Goal: Task Accomplishment & Management: Manage account settings

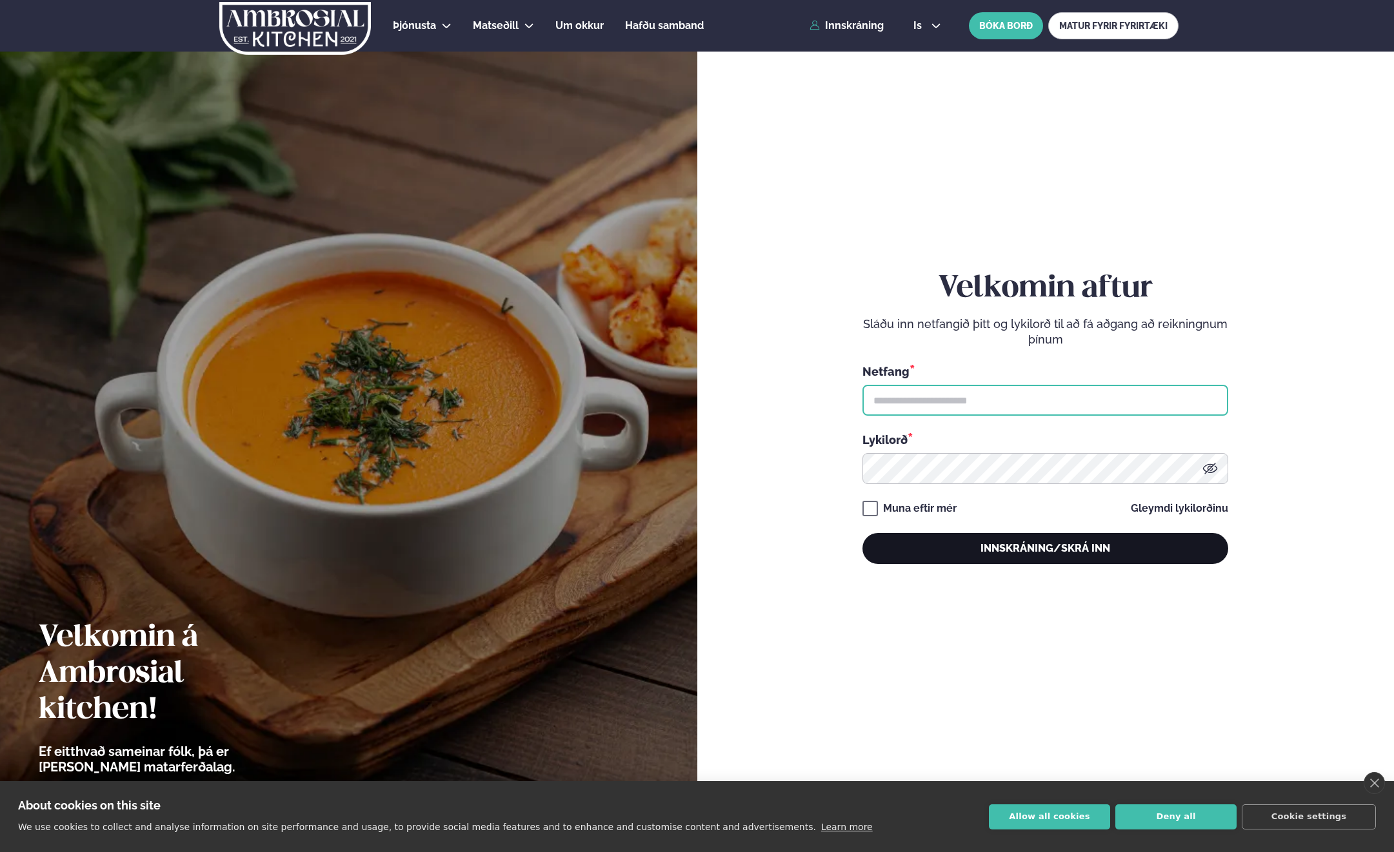
type input "**********"
click at [1063, 544] on button "Innskráning/Skrá inn" at bounding box center [1045, 548] width 366 height 31
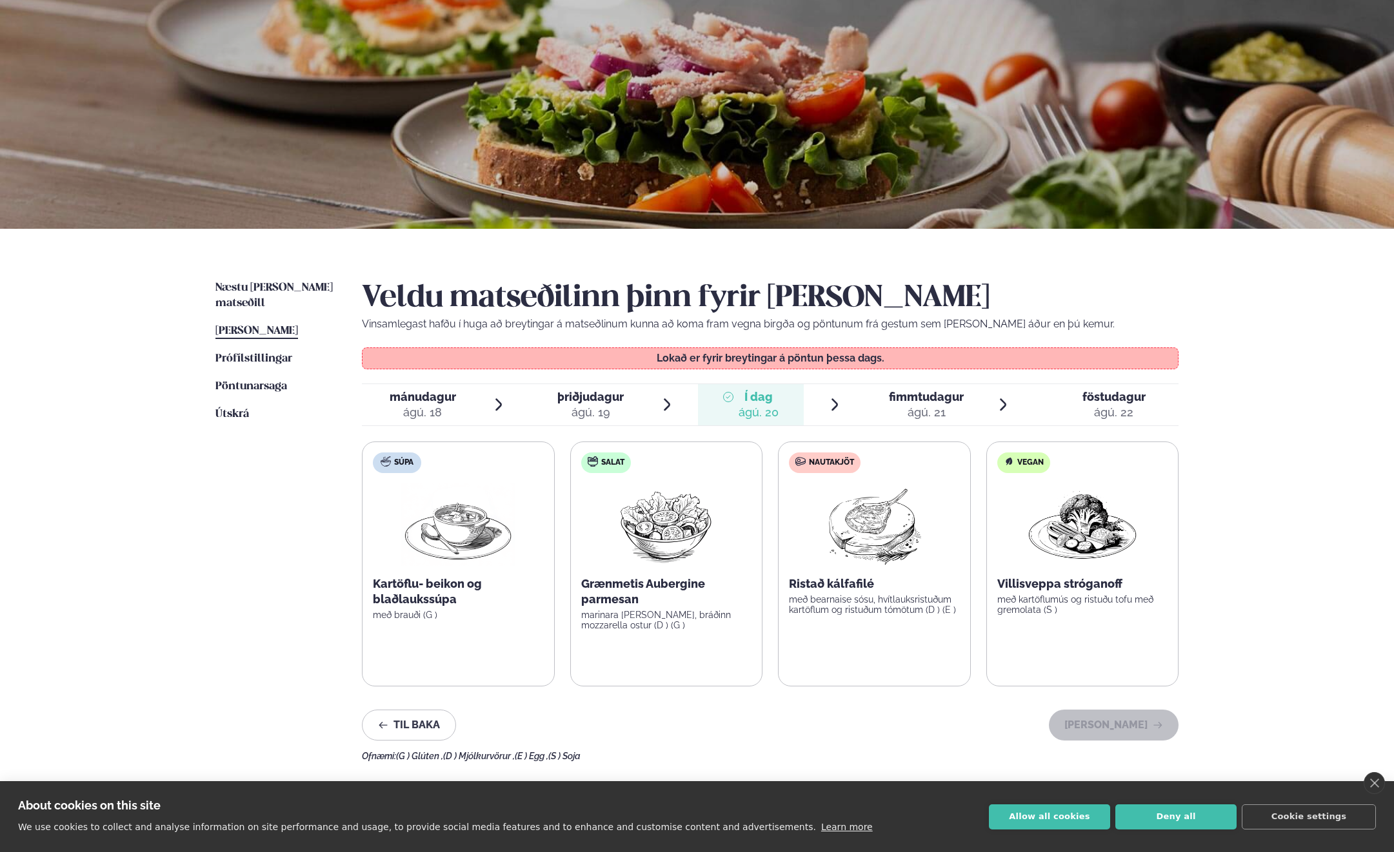
scroll to position [129, 0]
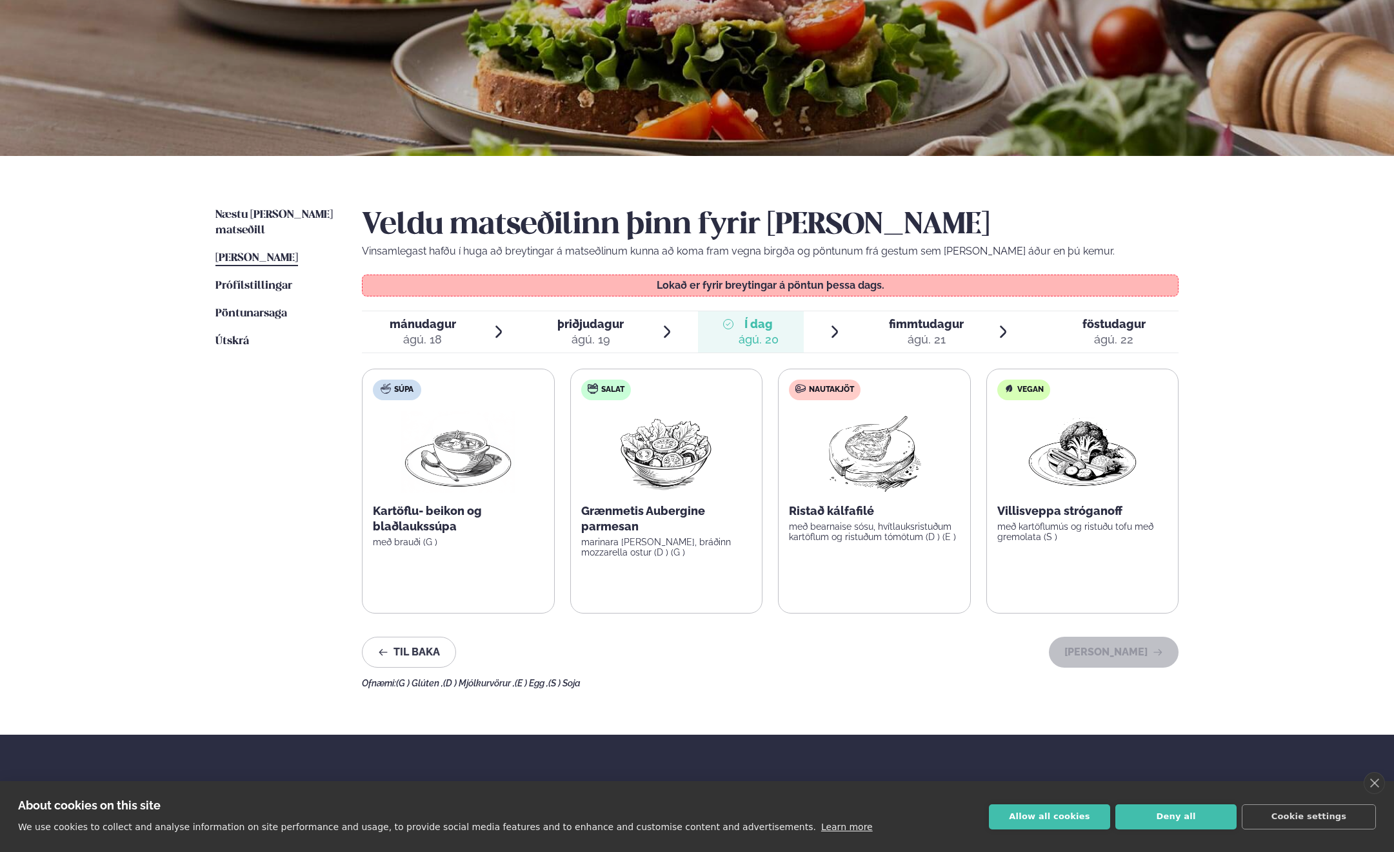
click at [917, 329] on span "fimmtudagur" at bounding box center [926, 324] width 75 height 14
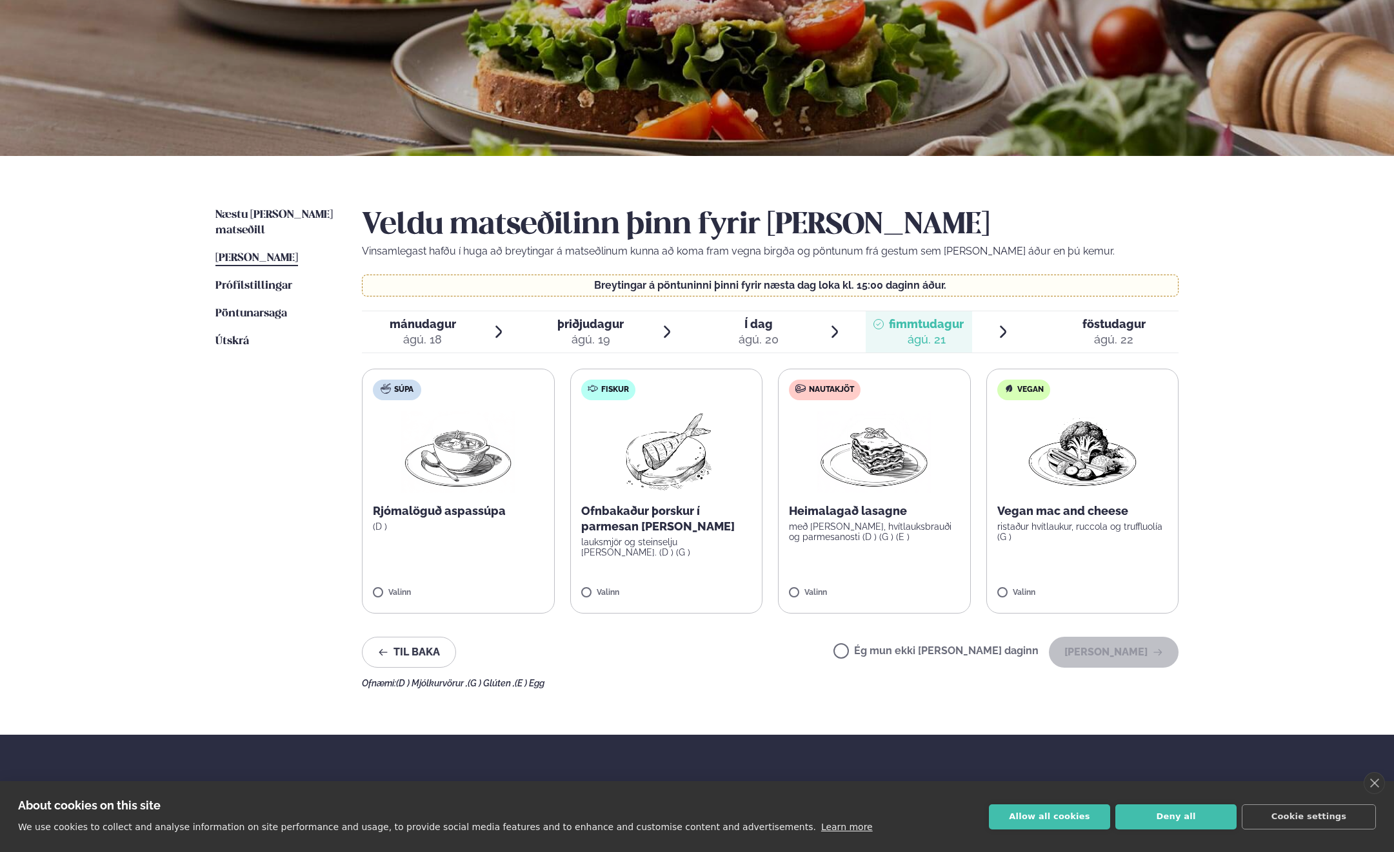
click at [768, 328] on span "Í dag" at bounding box center [758, 324] width 40 height 15
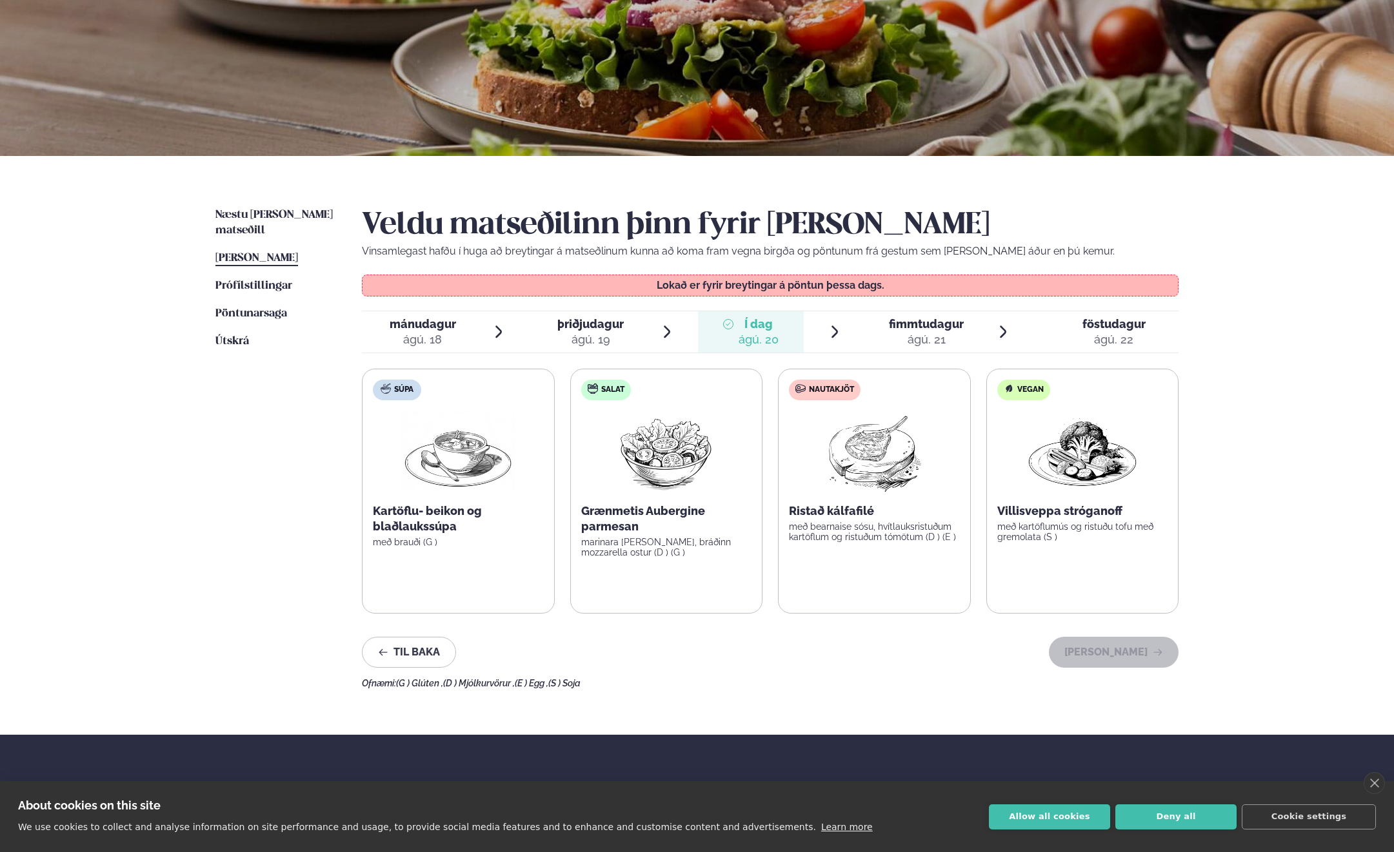
click at [260, 253] on span "[PERSON_NAME]" at bounding box center [256, 258] width 83 height 11
click at [620, 323] on span "þriðjudagur" at bounding box center [590, 324] width 66 height 14
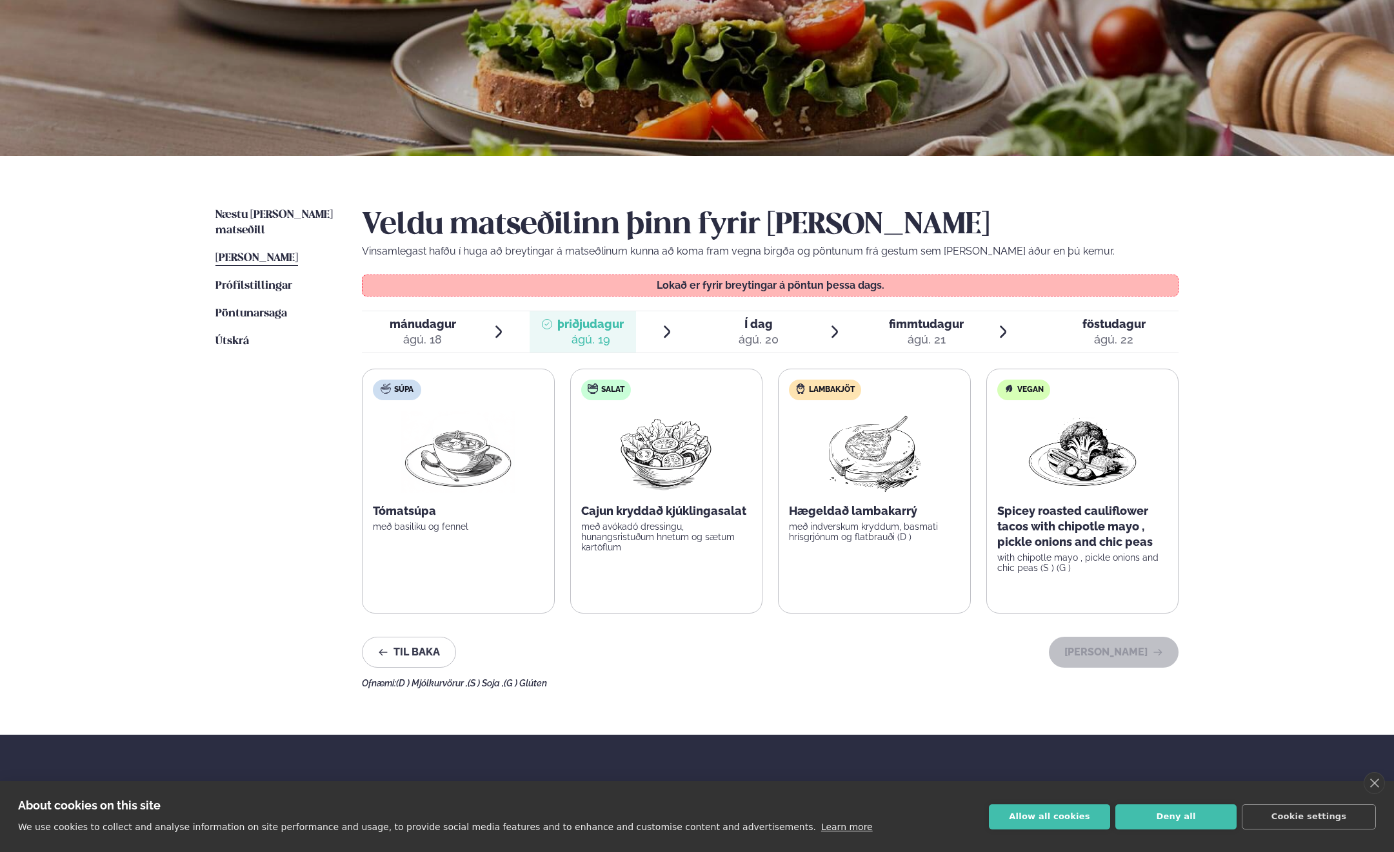
click at [760, 320] on span "Í dag" at bounding box center [758, 324] width 40 height 15
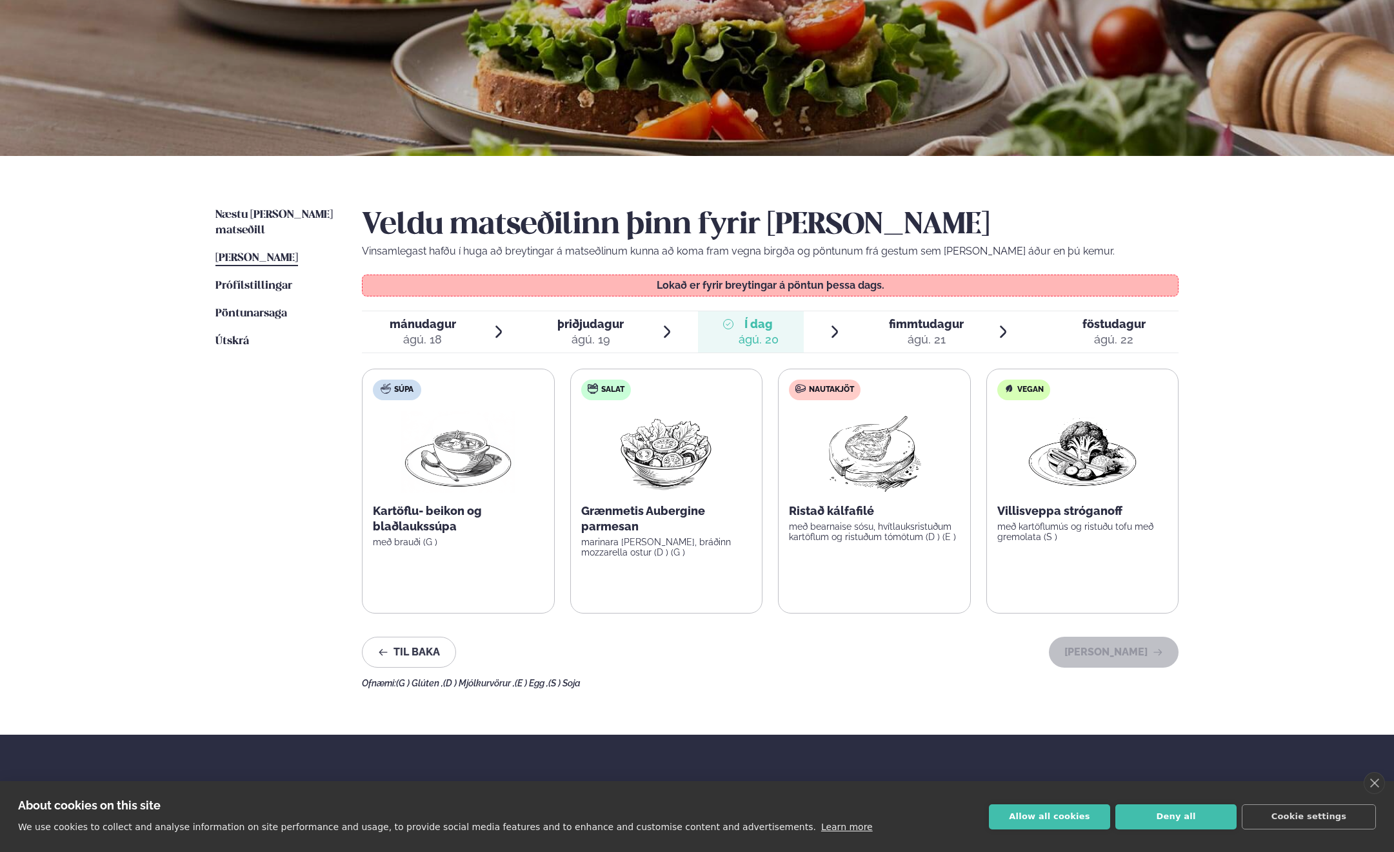
click at [936, 328] on span "fimmtudagur" at bounding box center [926, 324] width 75 height 14
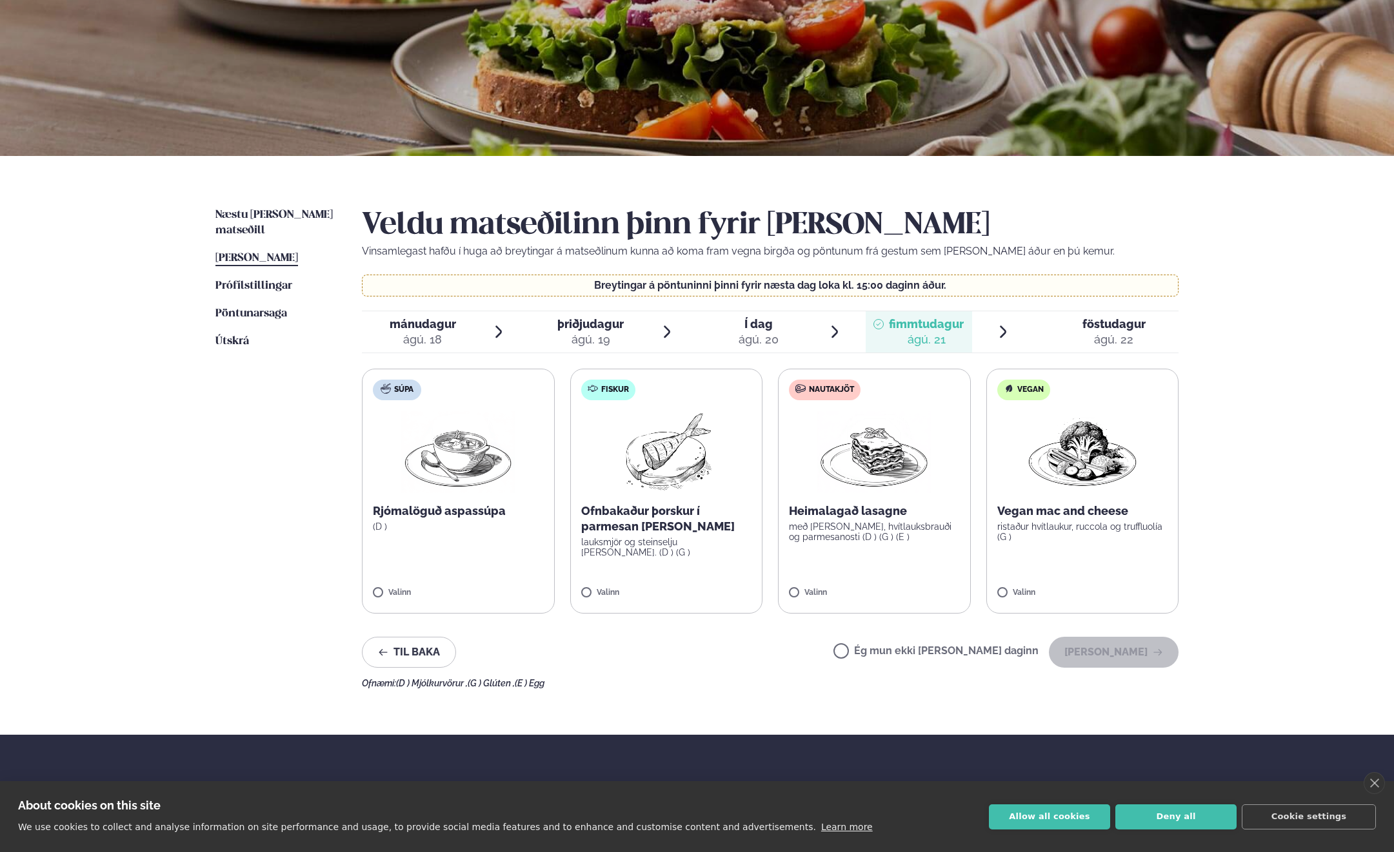
click at [754, 328] on span "Í dag" at bounding box center [758, 324] width 40 height 15
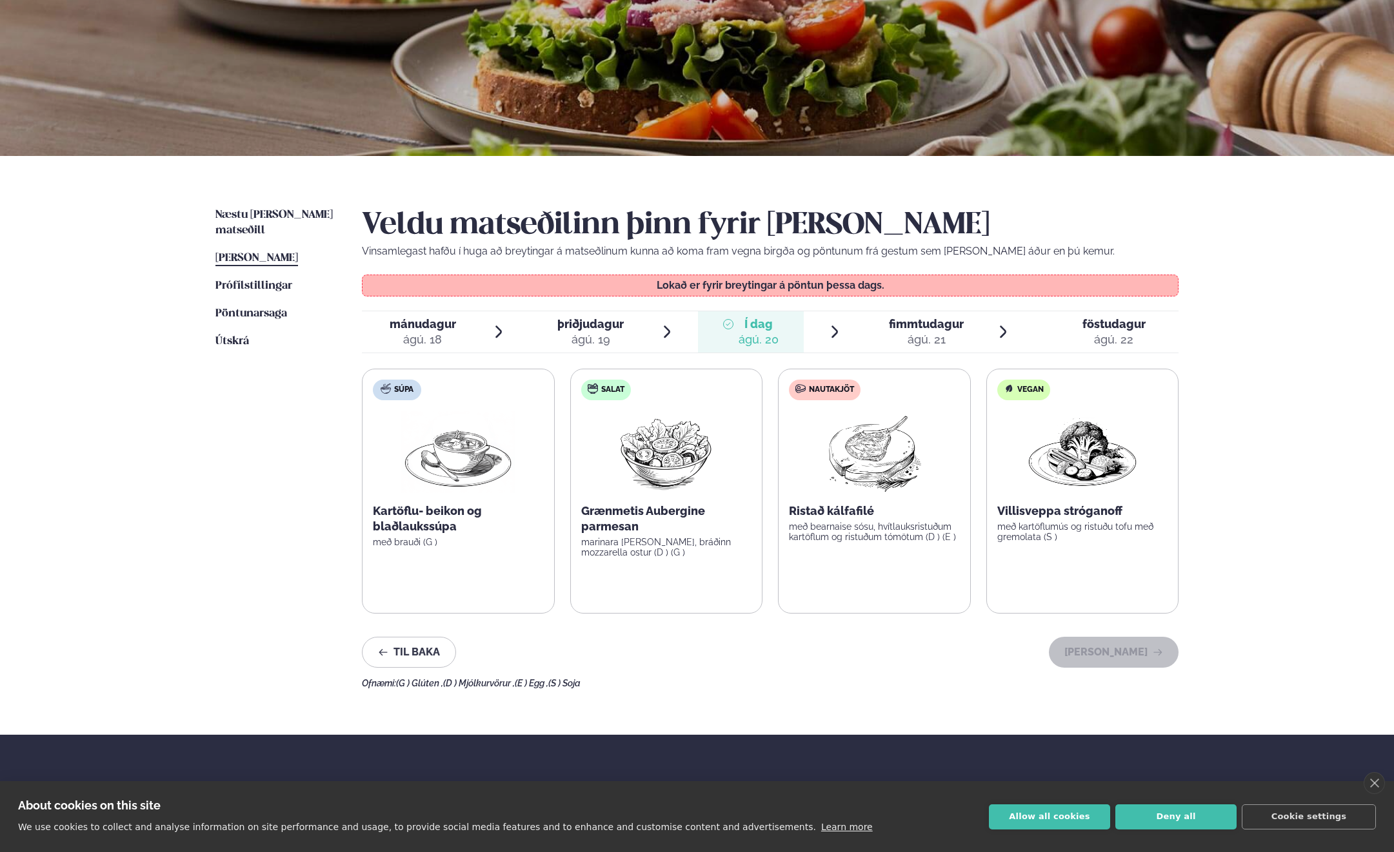
click at [261, 253] on span "[PERSON_NAME]" at bounding box center [256, 258] width 83 height 11
click at [585, 322] on span "þriðjudagur" at bounding box center [590, 324] width 66 height 14
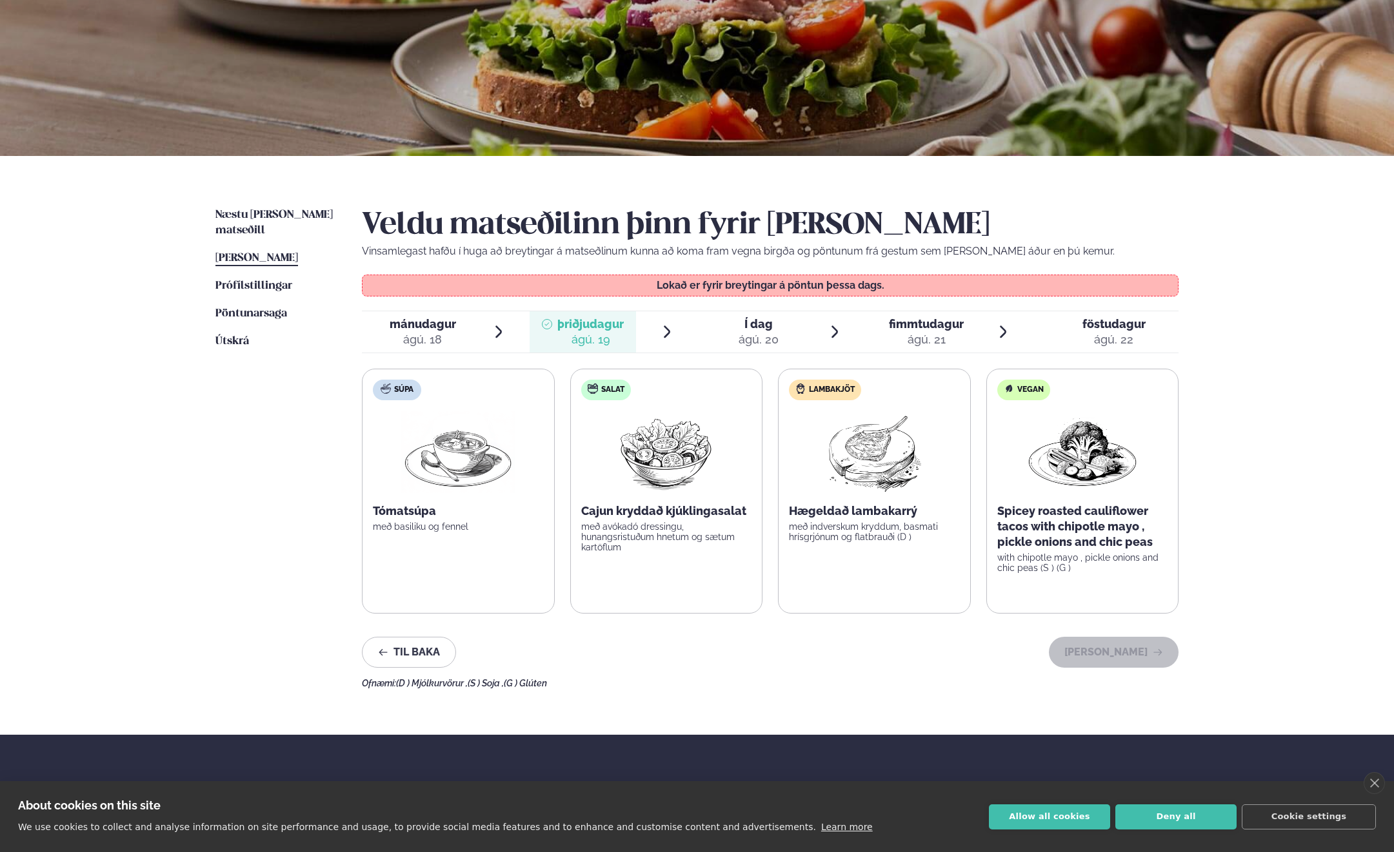
click at [751, 324] on span "Í dag" at bounding box center [758, 324] width 40 height 15
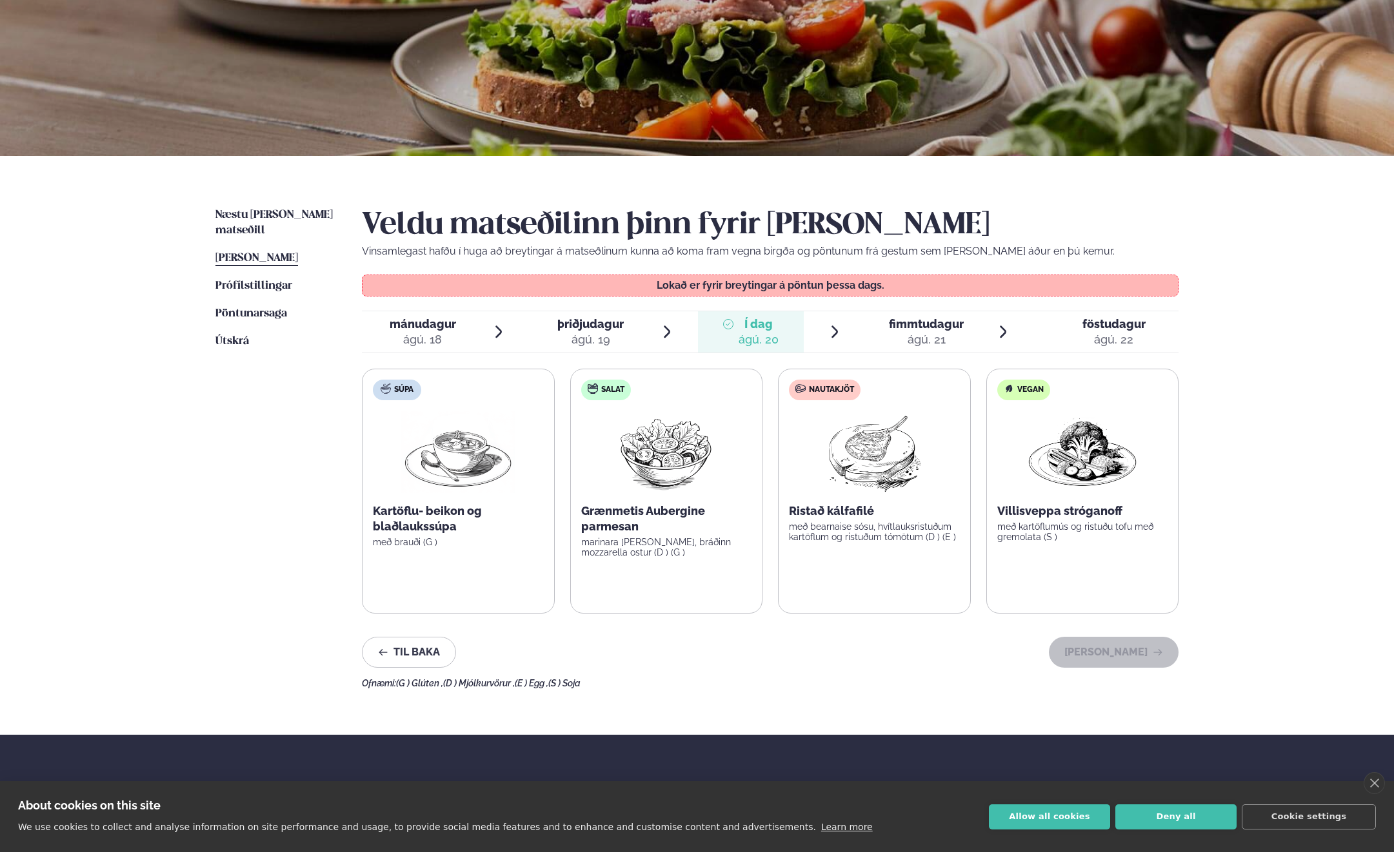
click at [912, 333] on div "ágú. 21" at bounding box center [926, 339] width 75 height 15
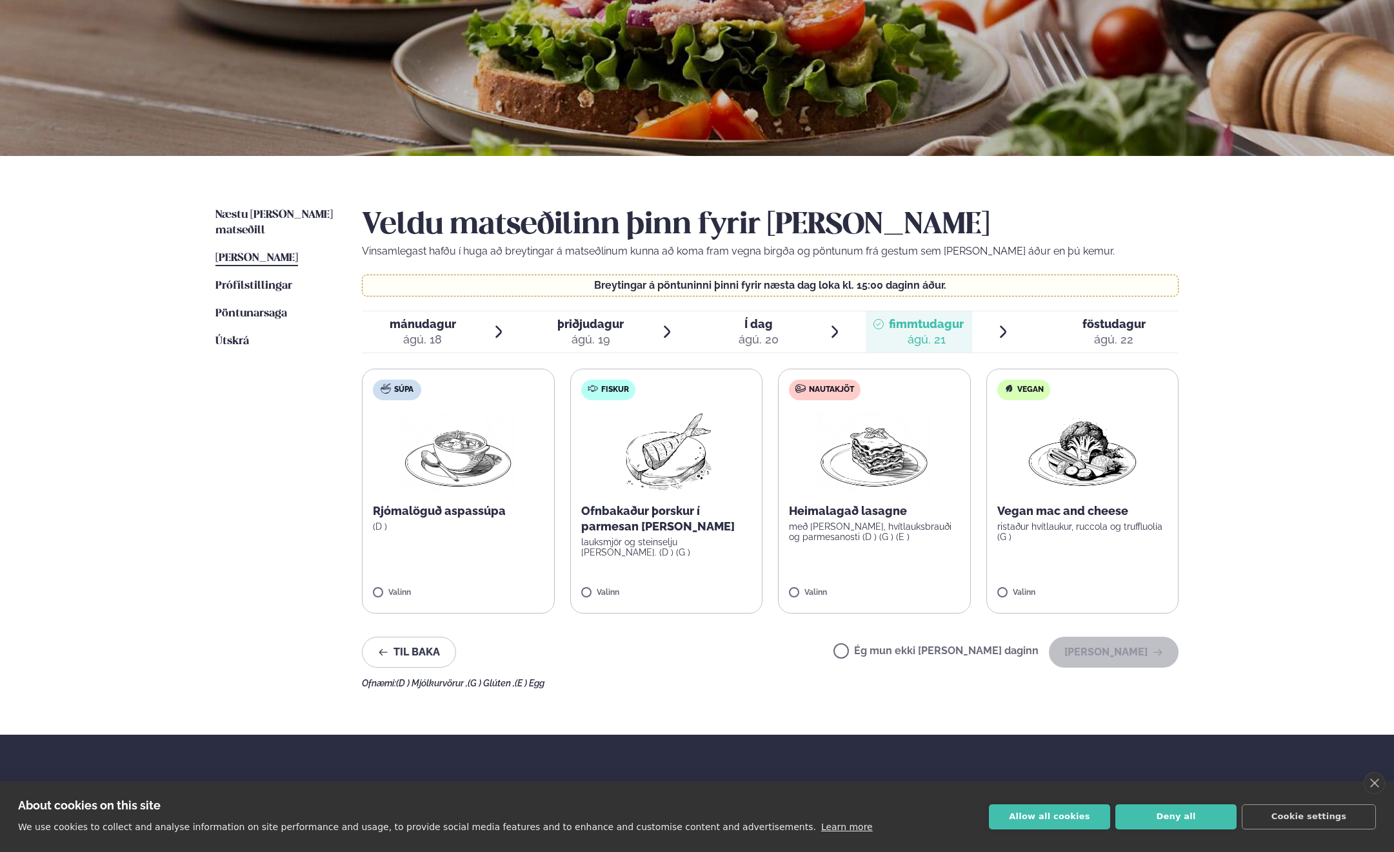
click at [751, 330] on span "Í dag" at bounding box center [758, 324] width 40 height 15
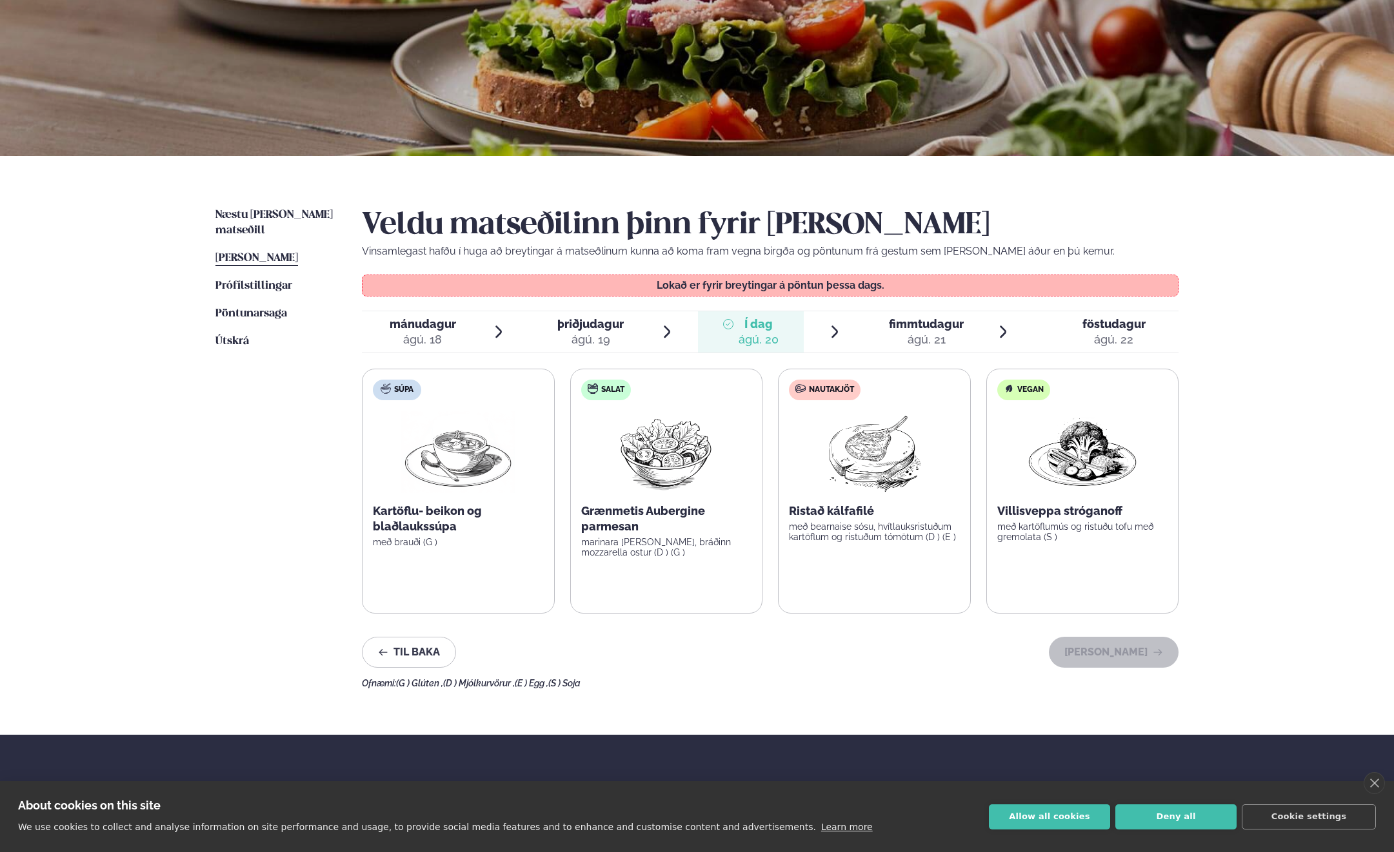
click at [918, 337] on div "ágú. 21" at bounding box center [926, 339] width 75 height 15
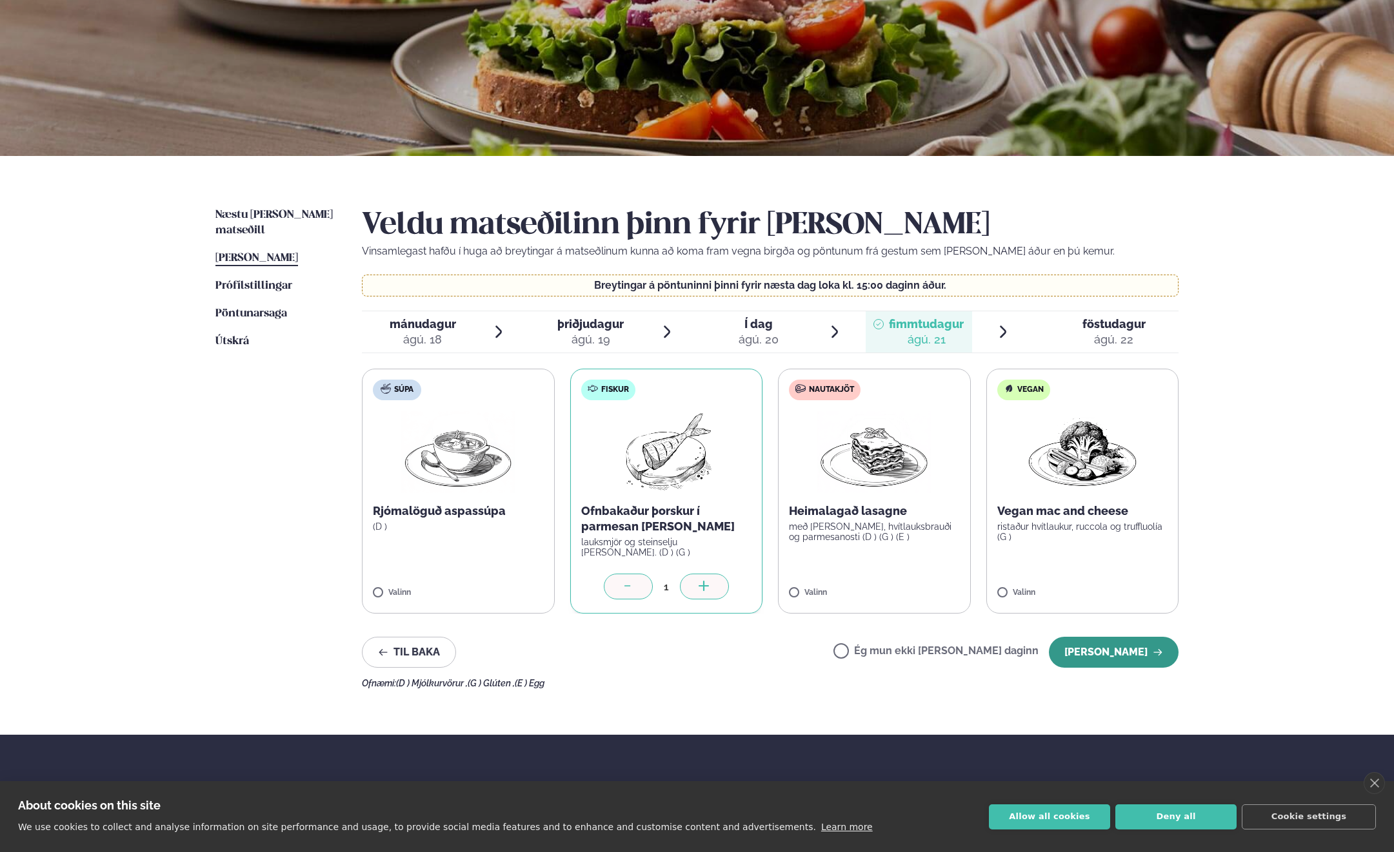
click at [1114, 649] on button "[PERSON_NAME]" at bounding box center [1114, 652] width 130 height 31
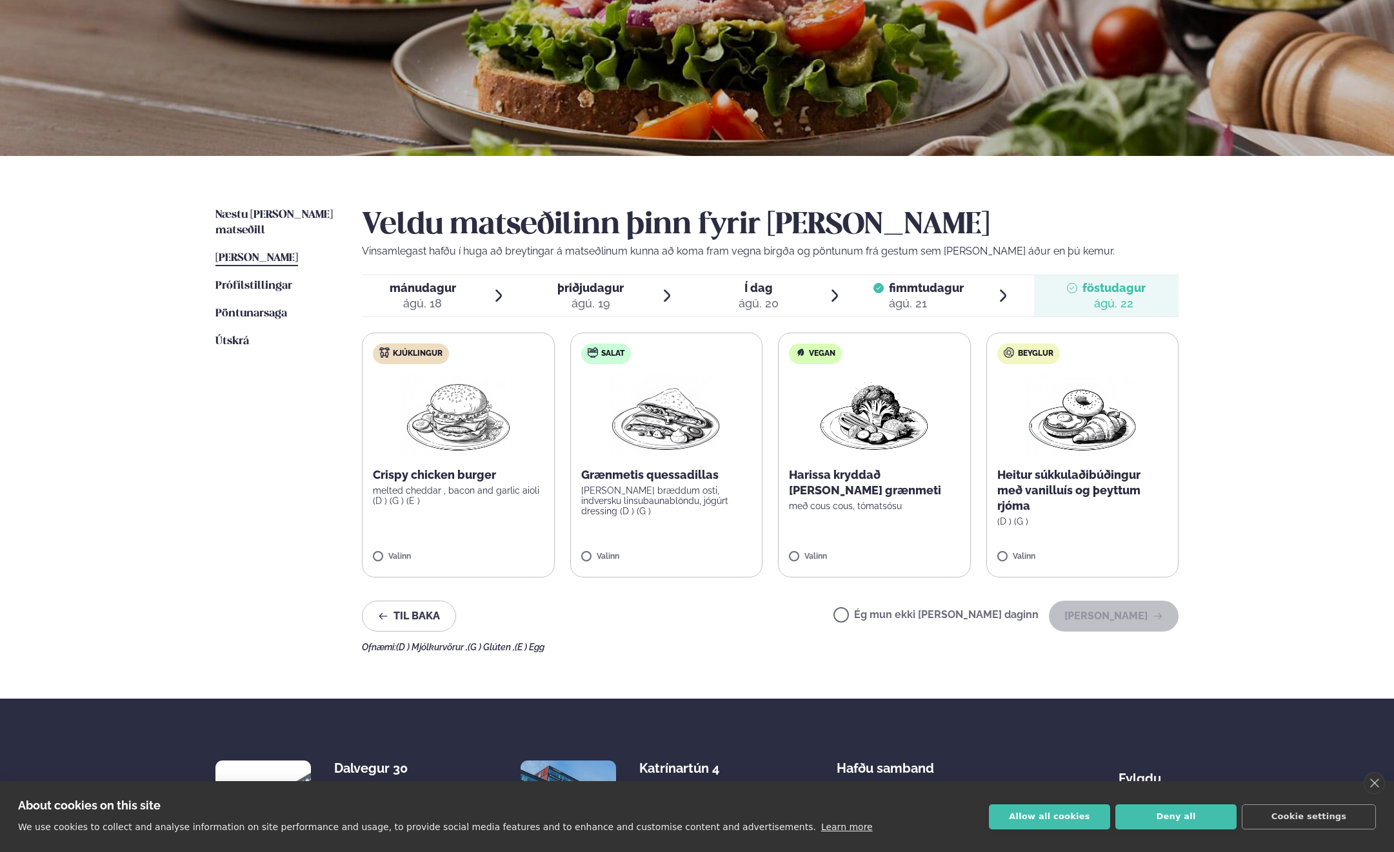
click at [753, 294] on span "Í dag" at bounding box center [758, 288] width 40 height 15
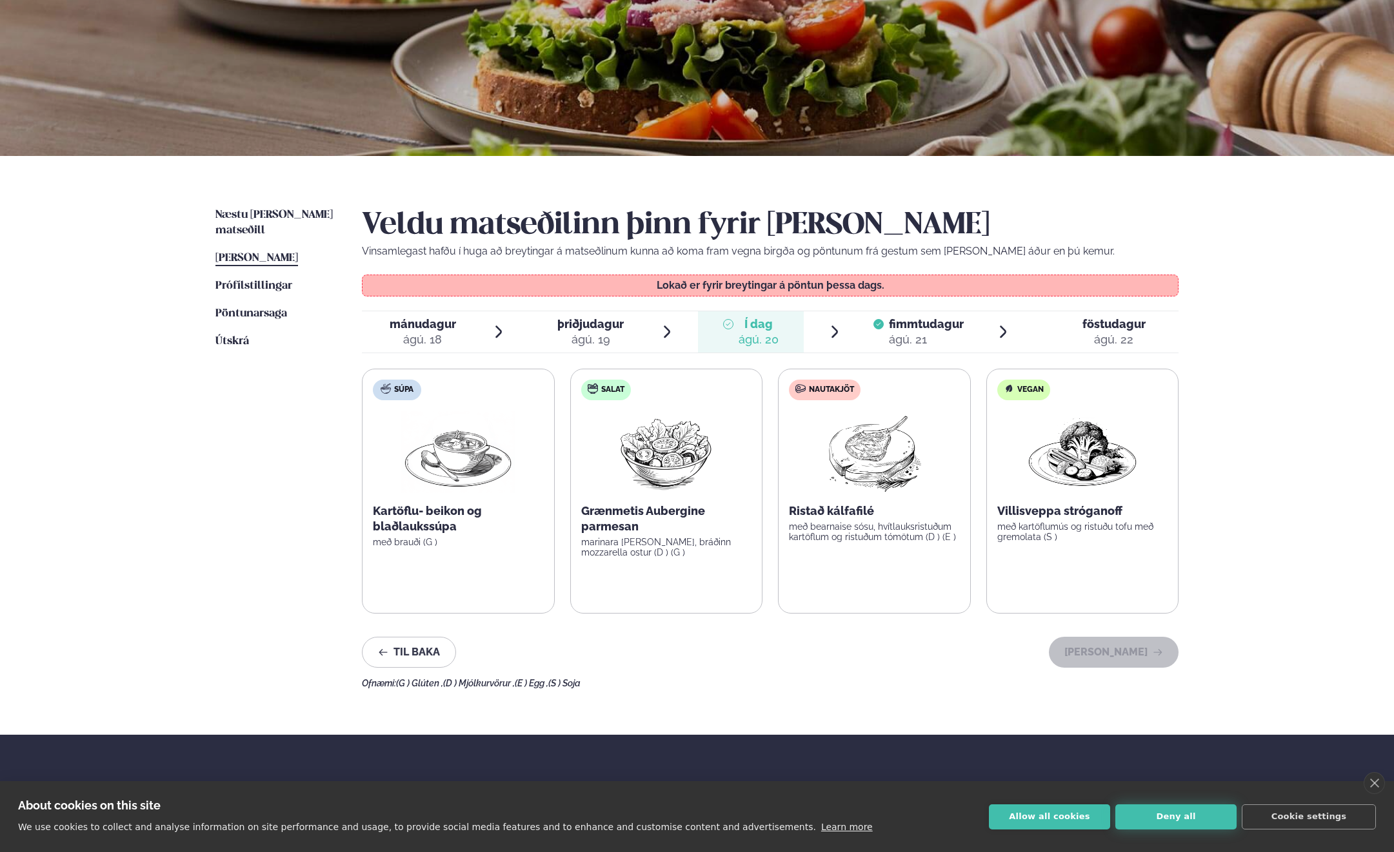
click at [1187, 816] on button "Deny all" at bounding box center [1175, 817] width 121 height 25
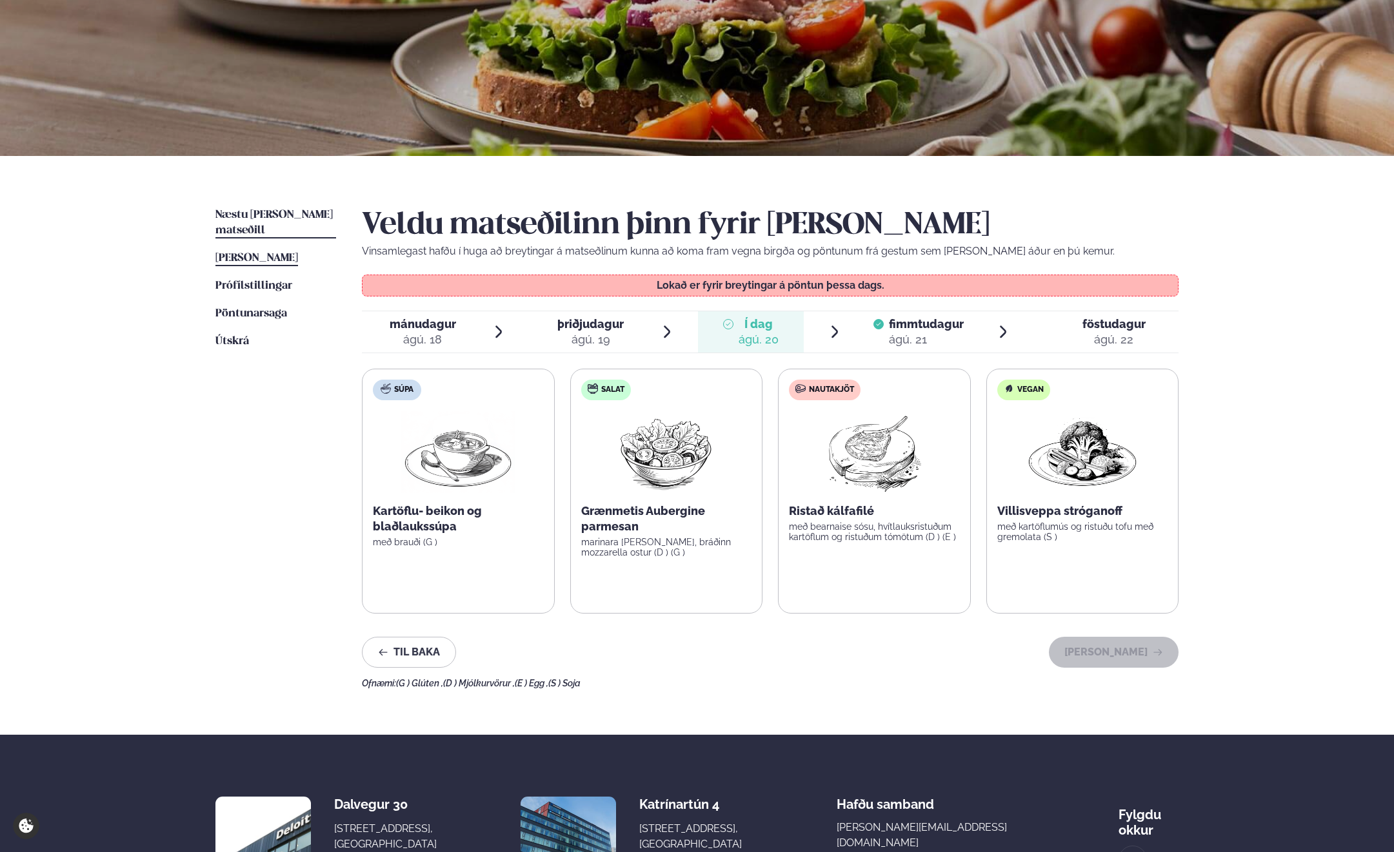
click at [264, 210] on span "Næstu [PERSON_NAME] matseðill" at bounding box center [273, 223] width 117 height 26
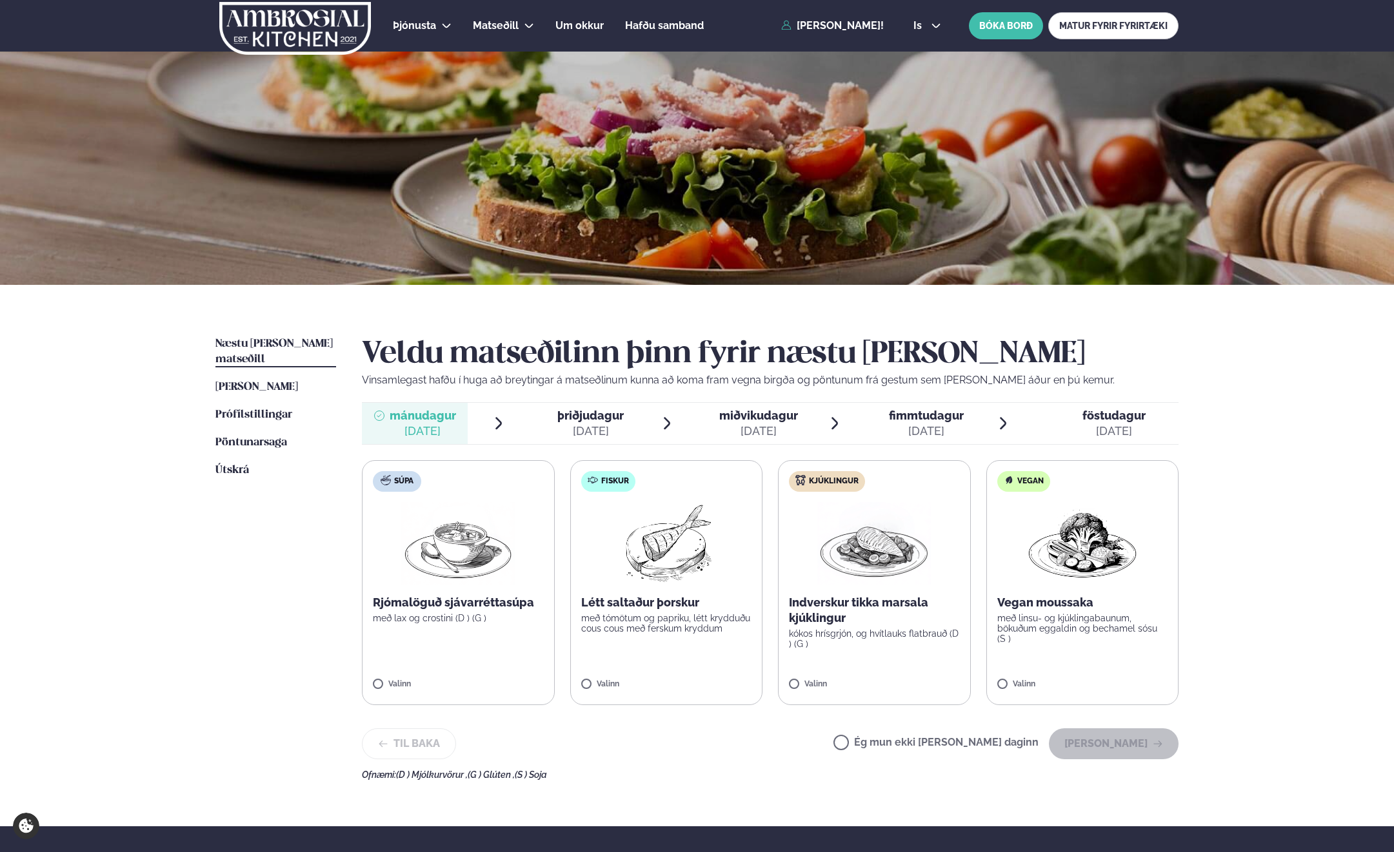
click at [758, 420] on span "miðvikudagur" at bounding box center [758, 416] width 79 height 14
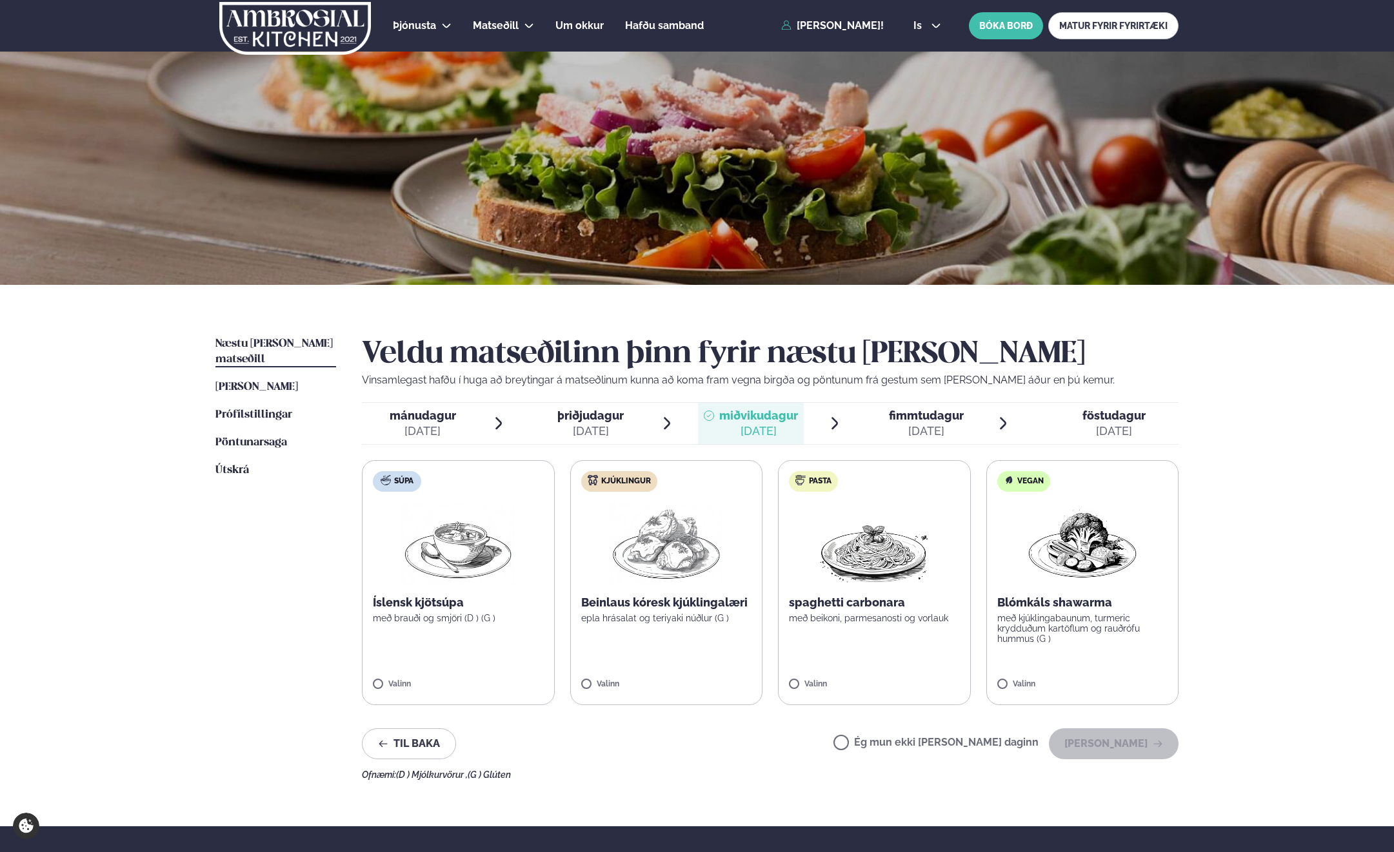
click at [947, 419] on span "fimmtudagur" at bounding box center [926, 416] width 75 height 14
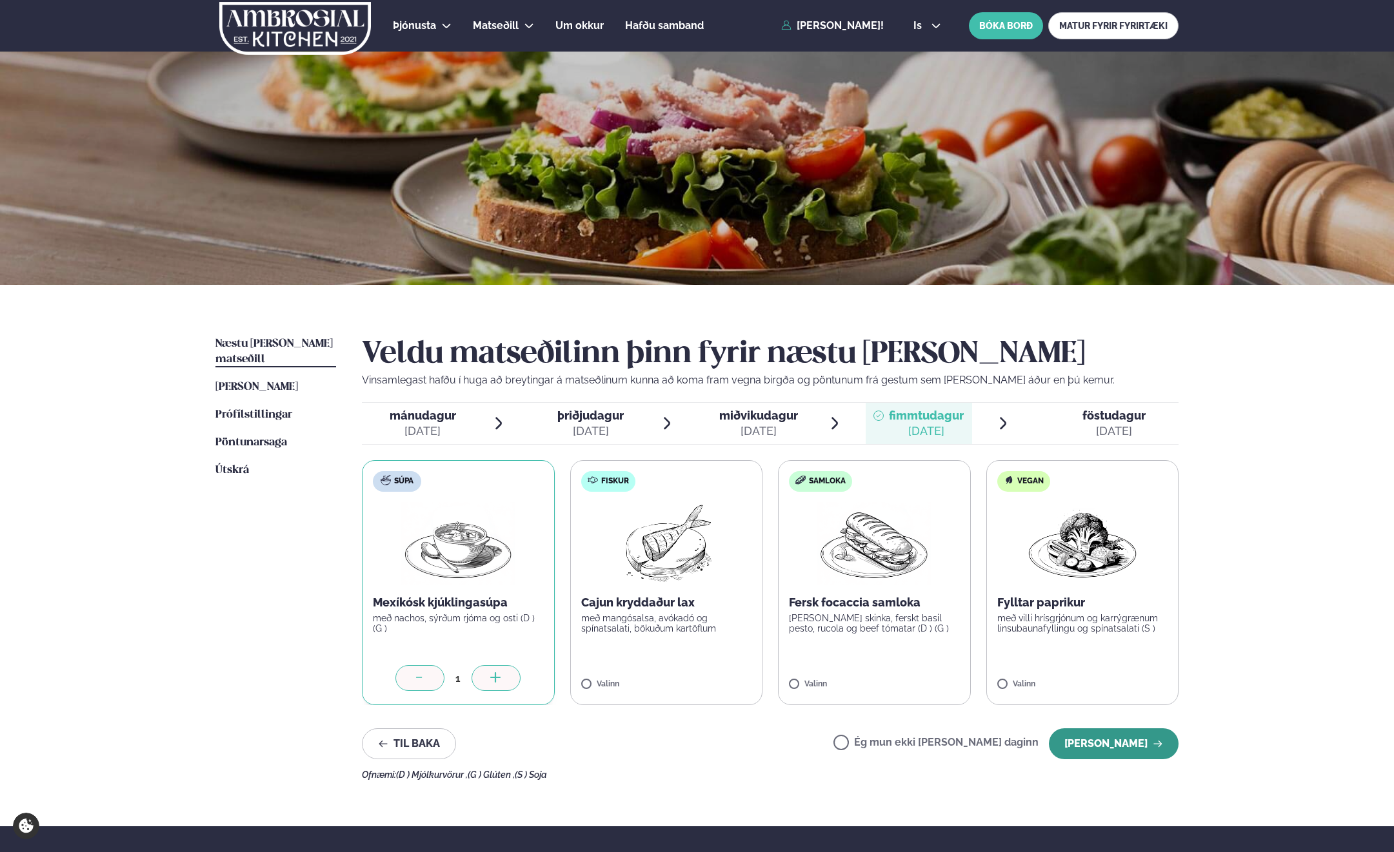
click at [1108, 743] on button "[PERSON_NAME]" at bounding box center [1114, 744] width 130 height 31
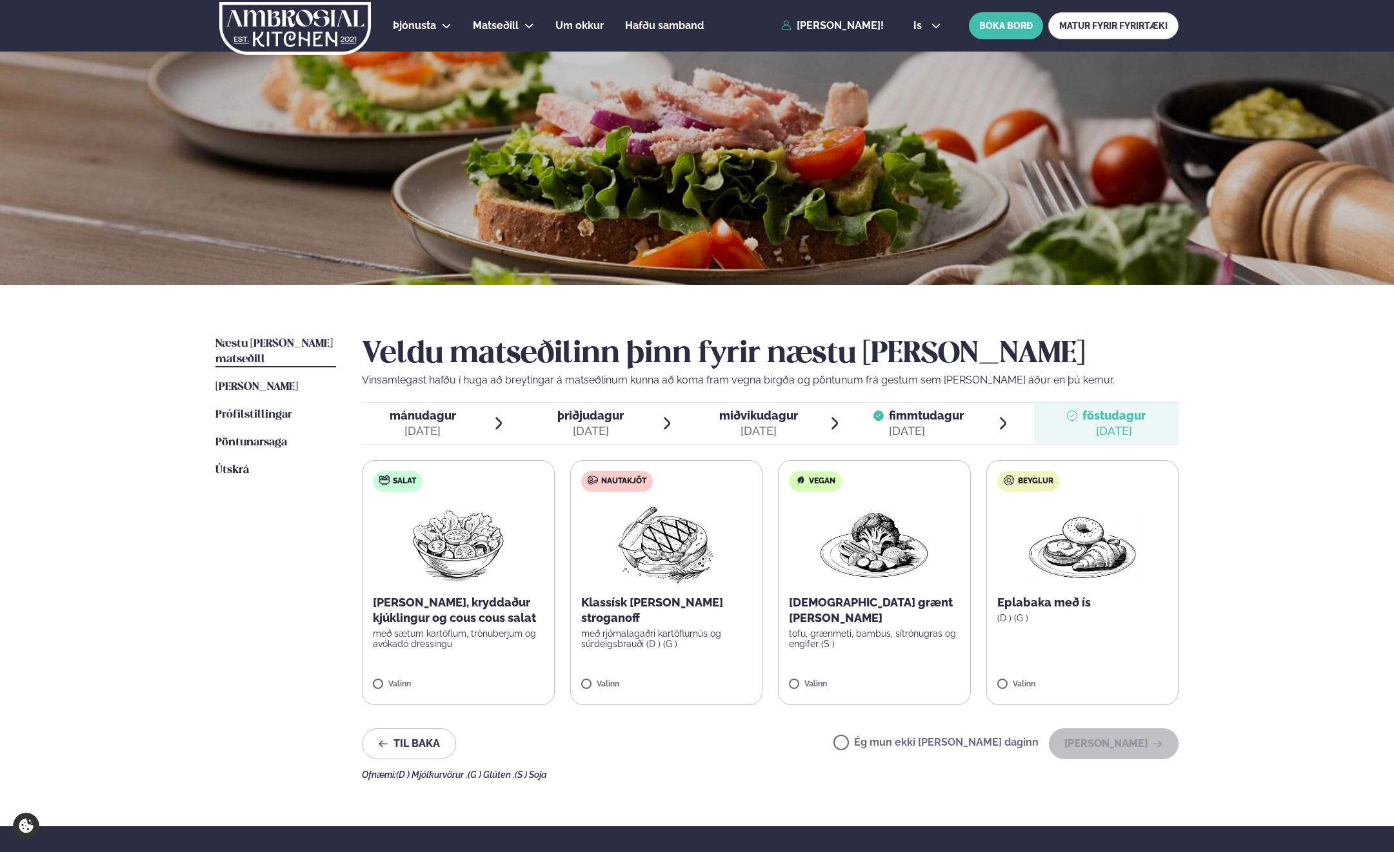
click at [760, 420] on span "miðvikudagur" at bounding box center [758, 416] width 79 height 14
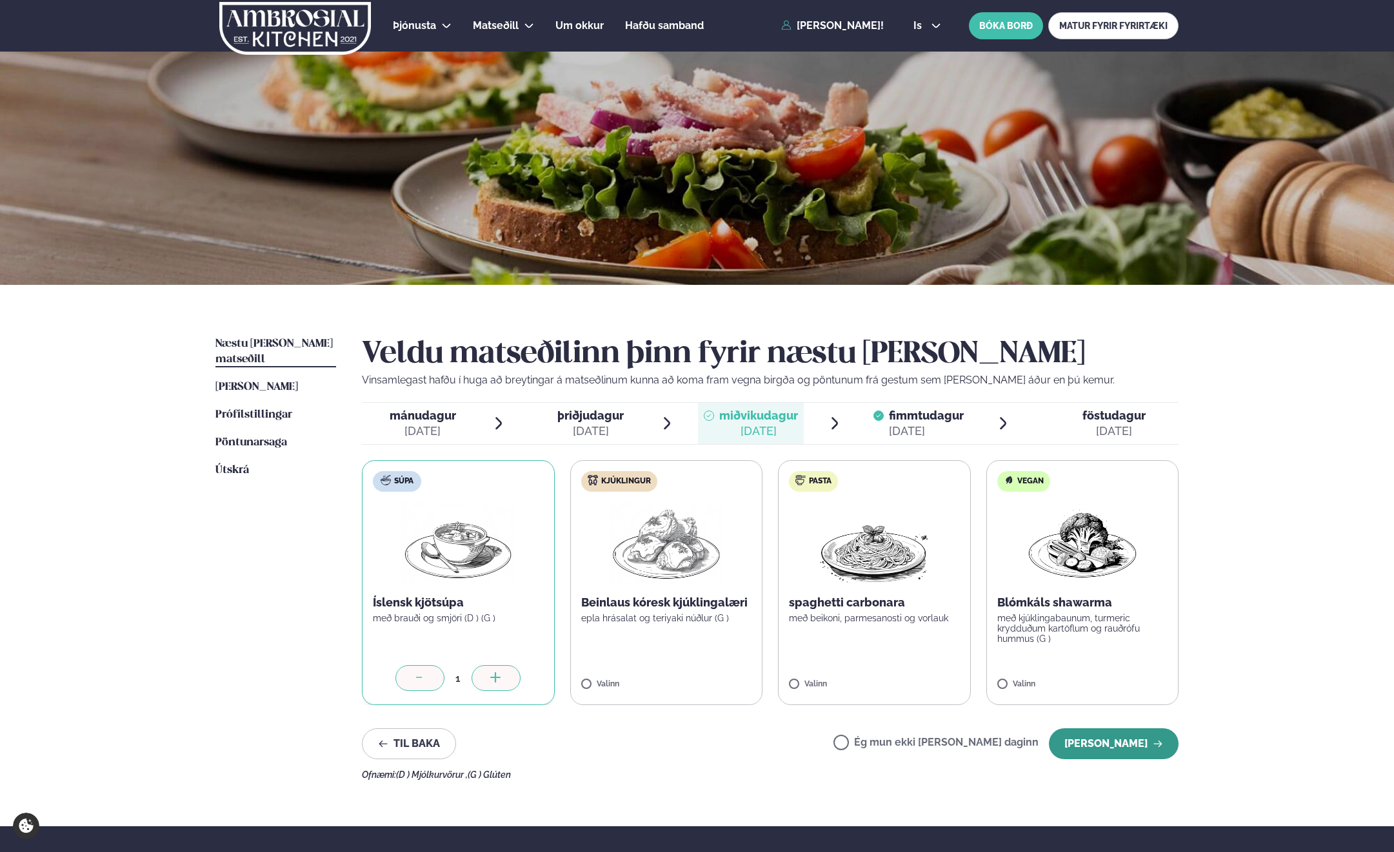
click at [1082, 741] on button "[PERSON_NAME]" at bounding box center [1114, 744] width 130 height 31
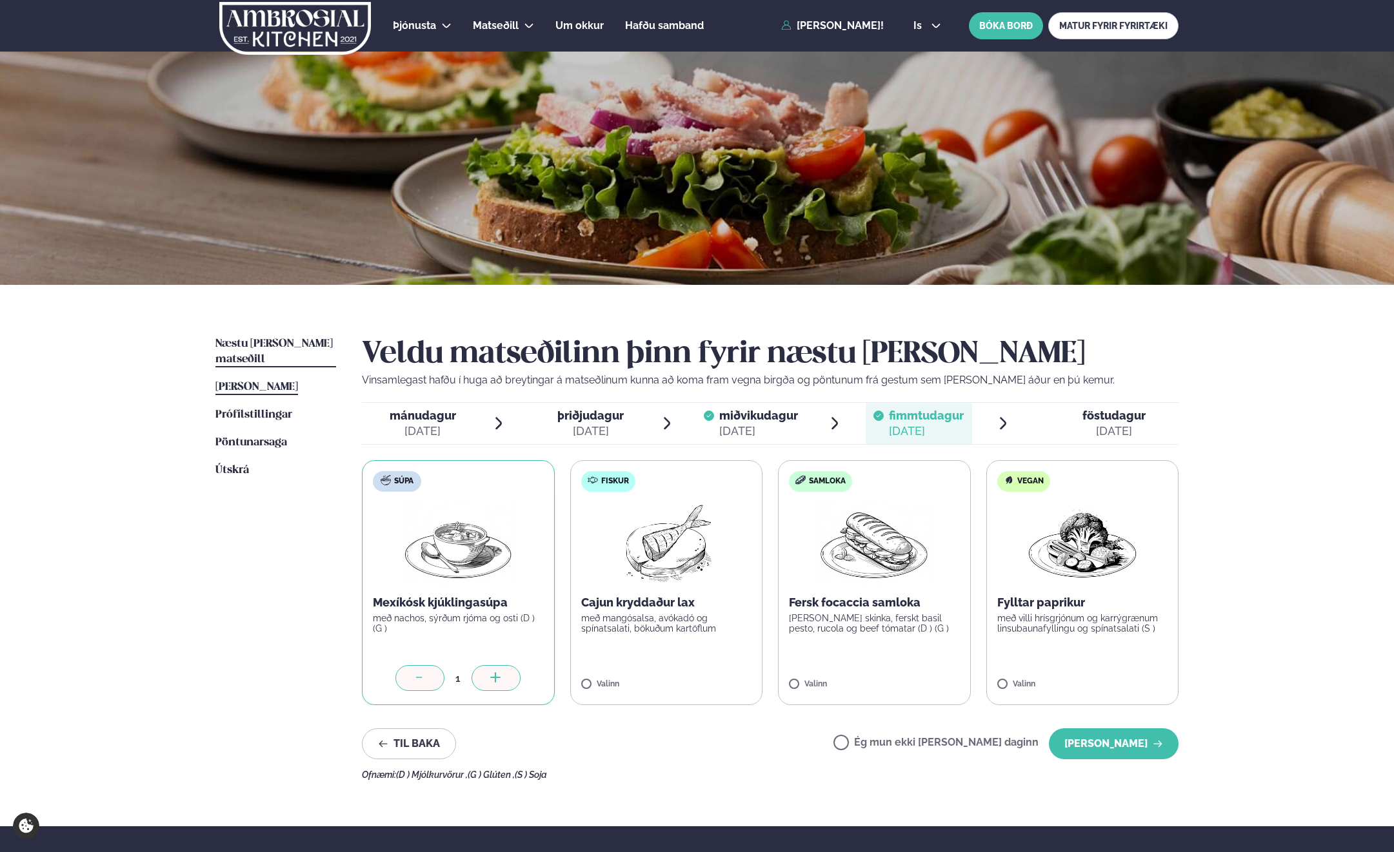
click at [290, 382] on span "[PERSON_NAME]" at bounding box center [256, 387] width 83 height 11
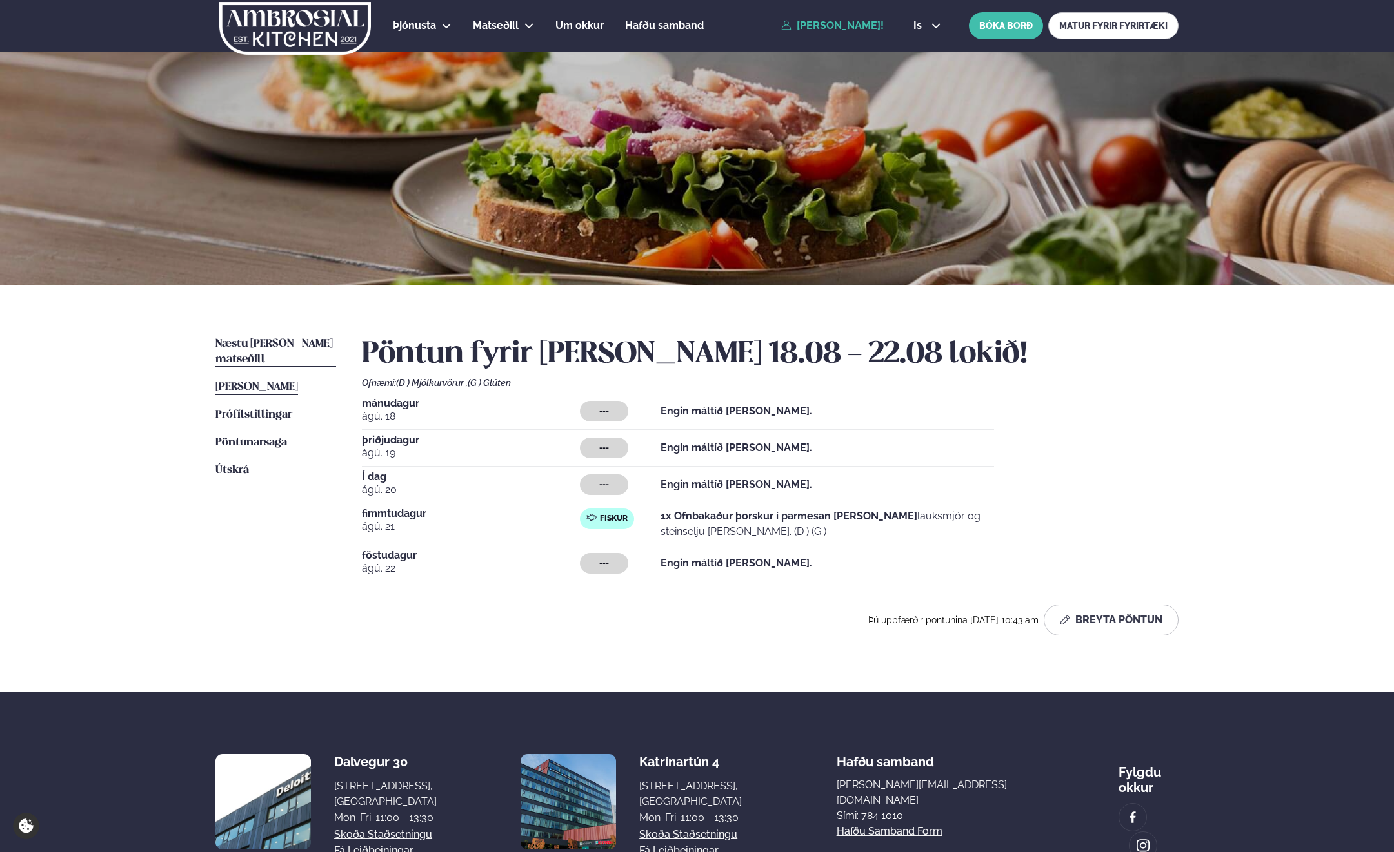
click at [293, 342] on span "Næstu [PERSON_NAME] matseðill" at bounding box center [273, 352] width 117 height 26
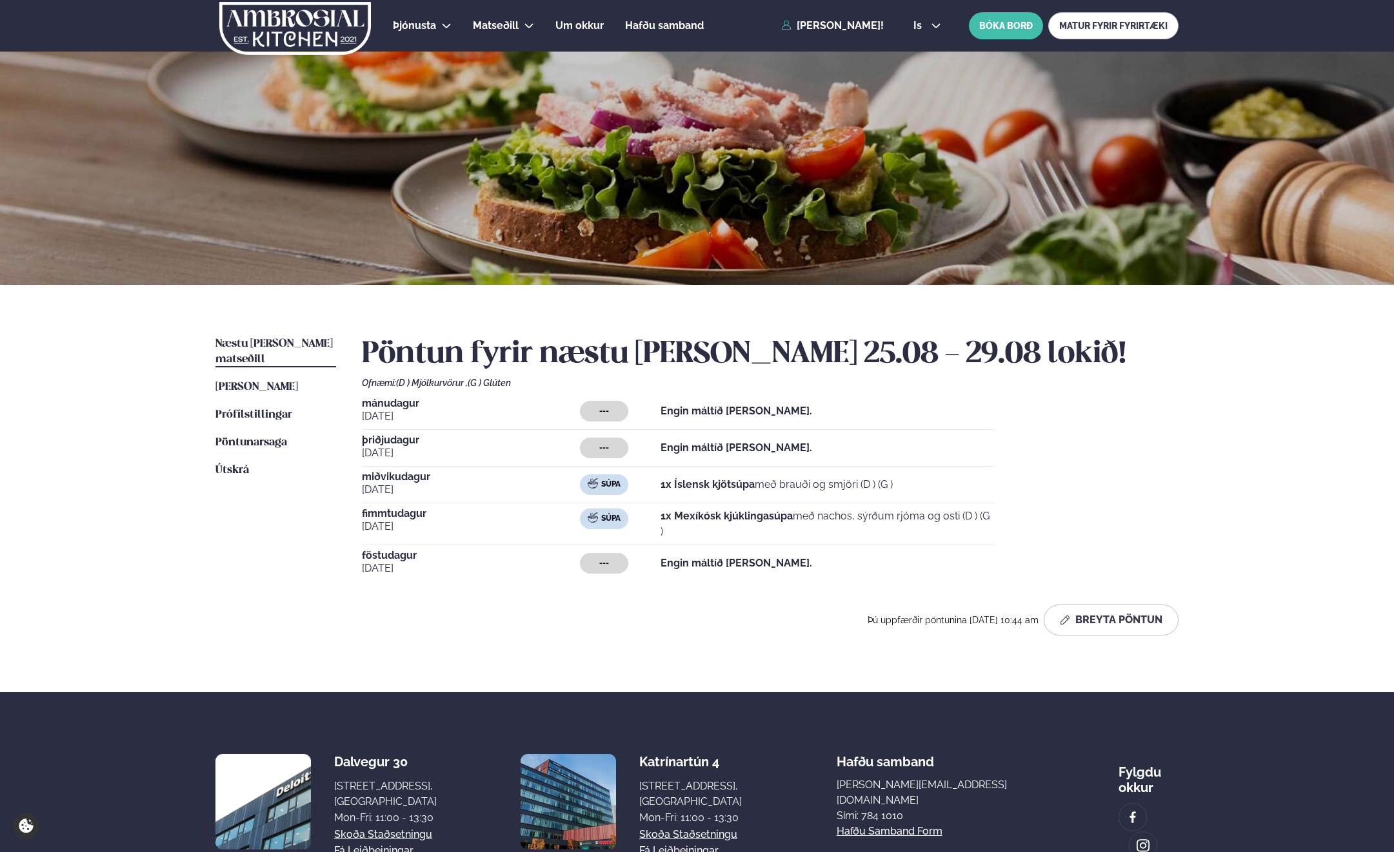
click at [297, 344] on span "Næstu [PERSON_NAME] matseðill" at bounding box center [273, 352] width 117 height 26
click at [275, 382] on span "[PERSON_NAME]" at bounding box center [256, 387] width 83 height 11
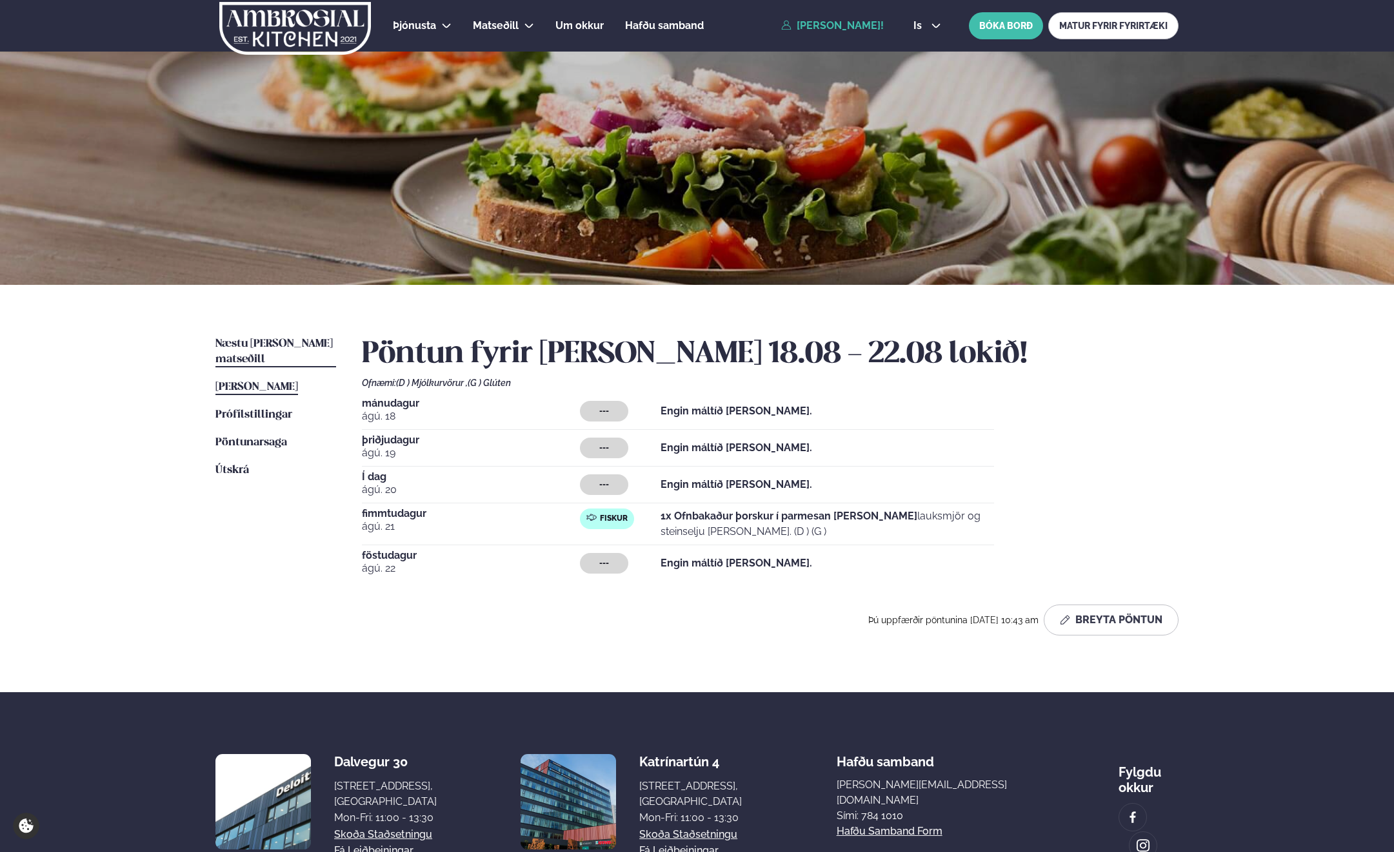
click at [273, 343] on span "Næstu [PERSON_NAME] matseðill" at bounding box center [273, 352] width 117 height 26
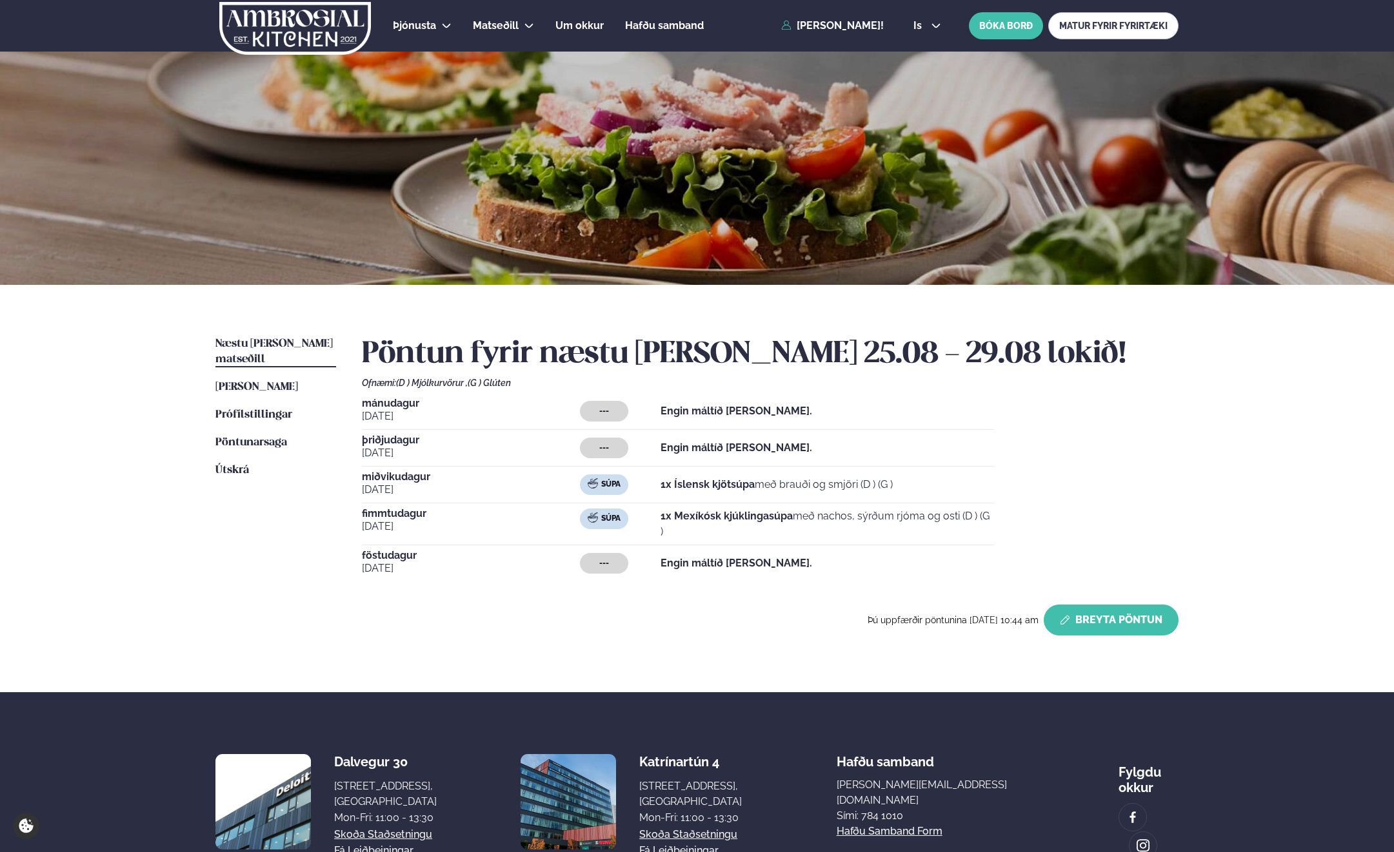
click at [1130, 611] on button "Breyta Pöntun" at bounding box center [1110, 620] width 135 height 31
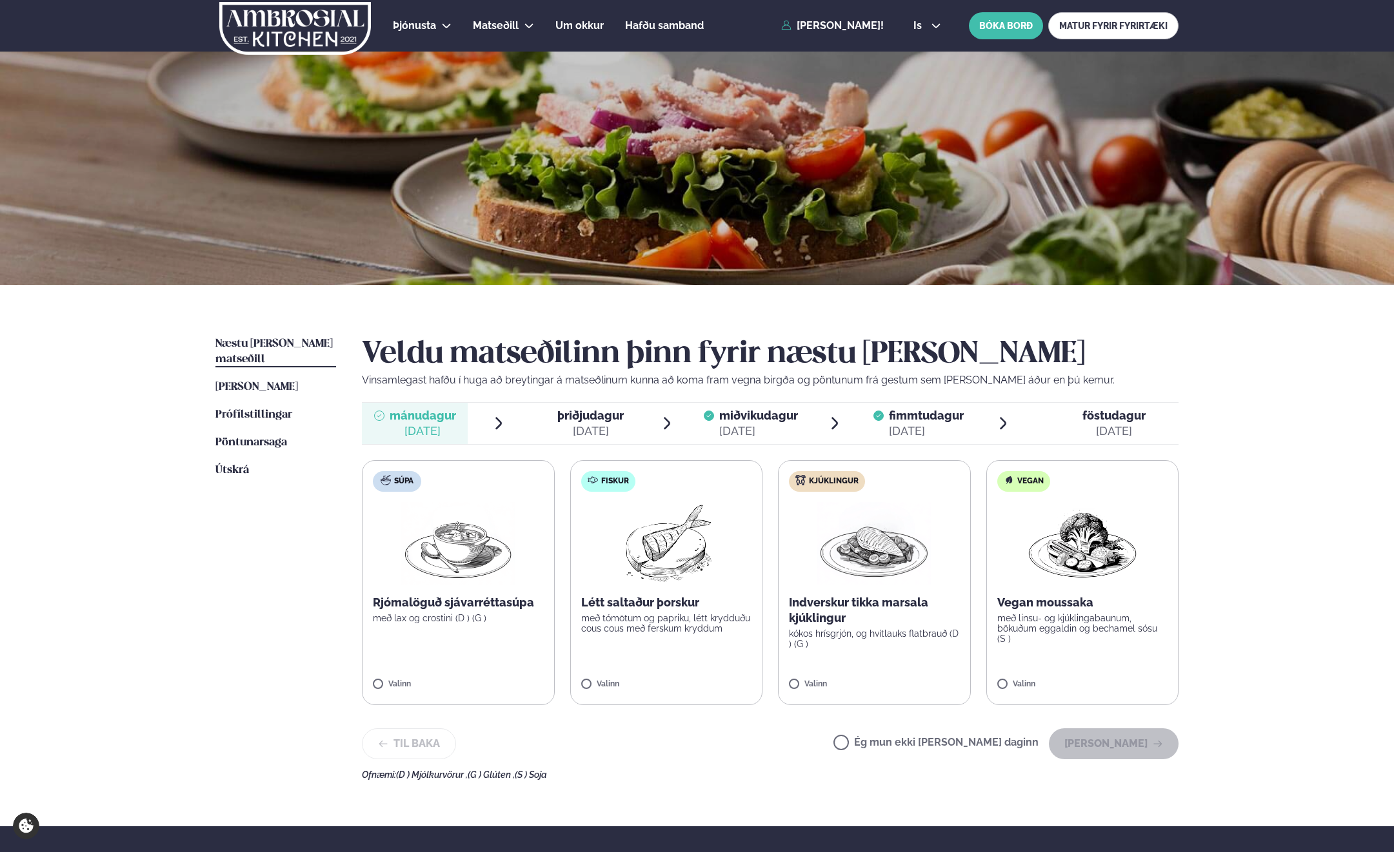
click at [745, 422] on span "miðvikudagur" at bounding box center [758, 416] width 79 height 14
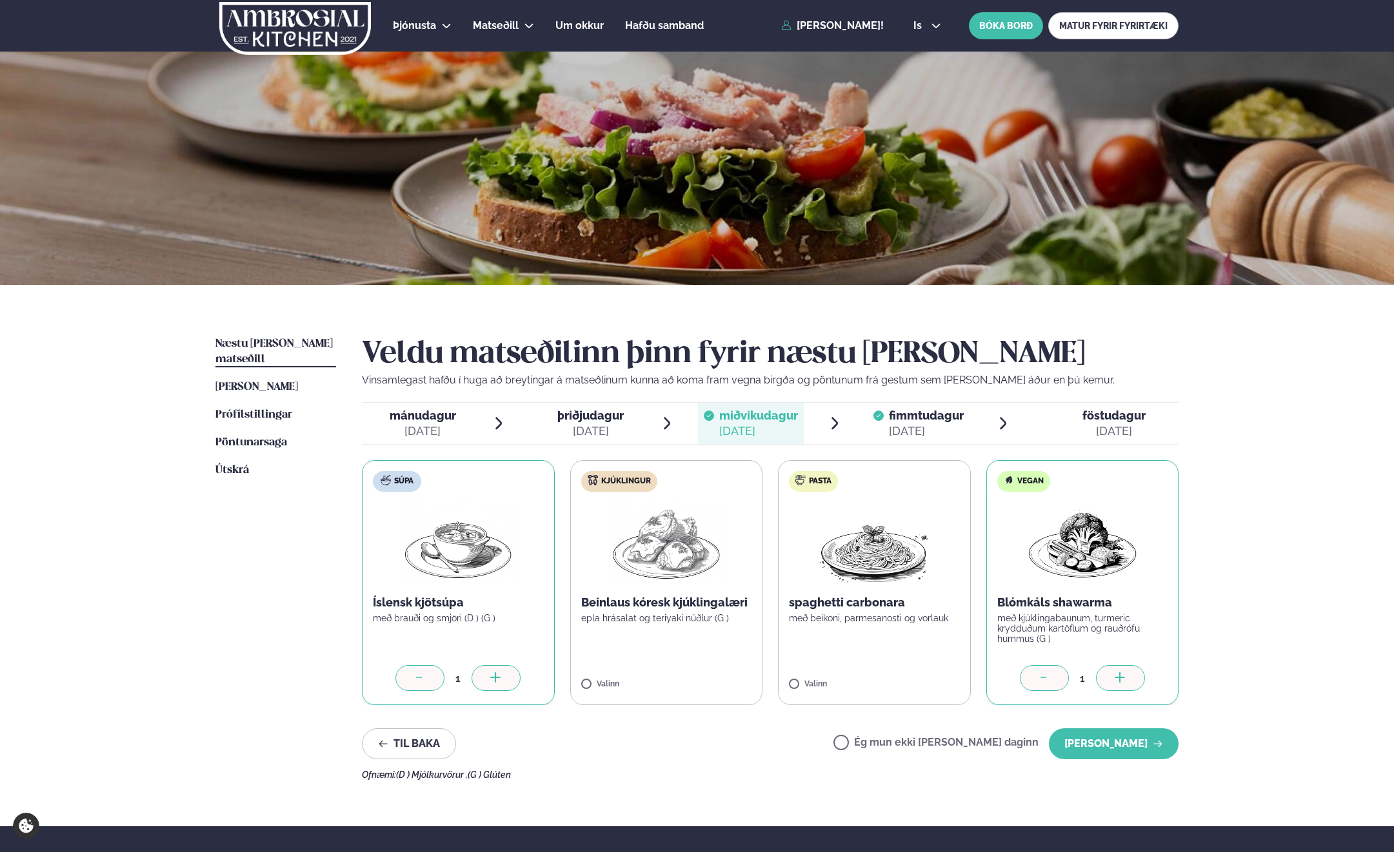
click at [926, 422] on span "fimmtudagur" at bounding box center [926, 416] width 75 height 14
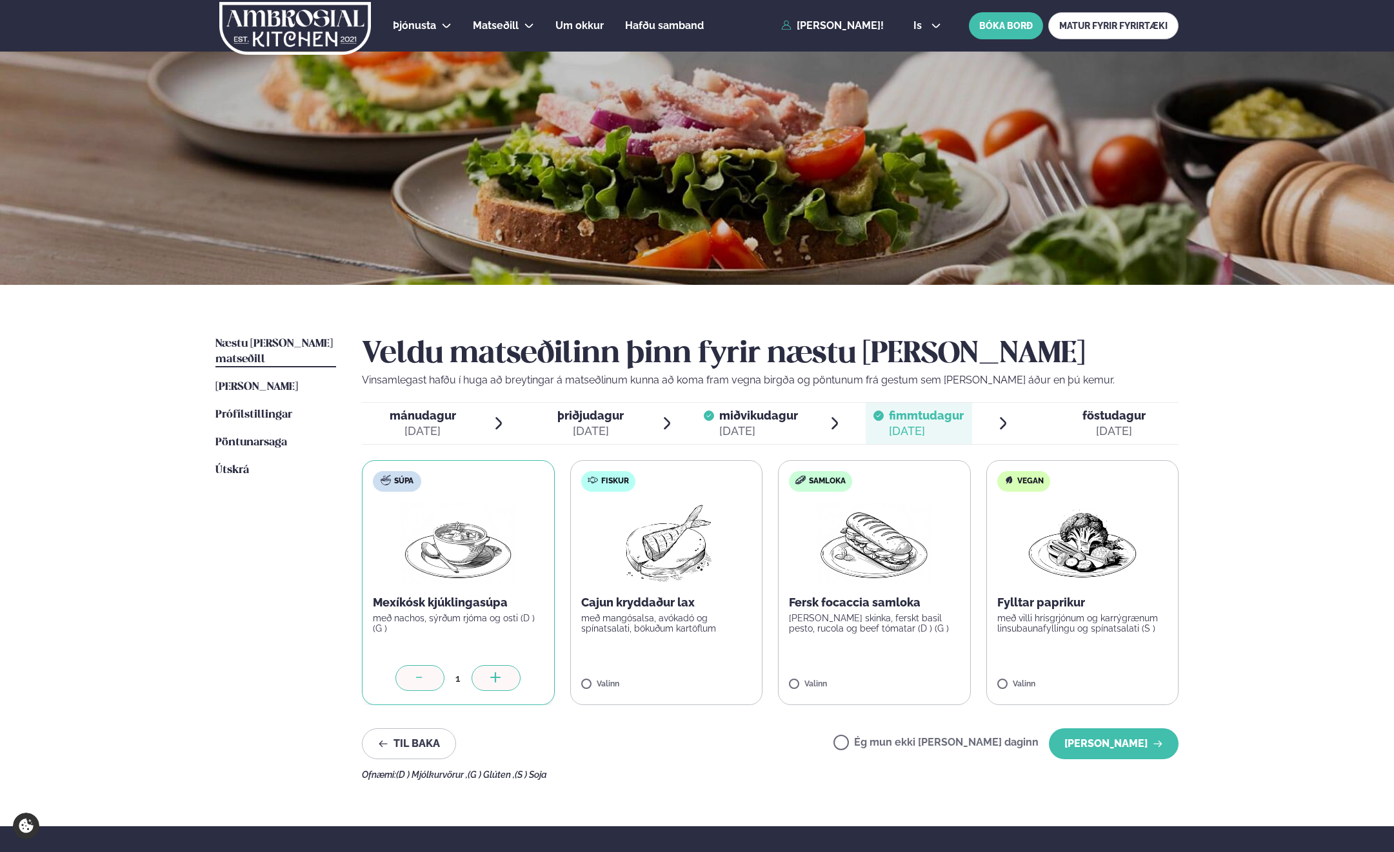
click at [757, 413] on span "miðvikudagur" at bounding box center [758, 416] width 79 height 14
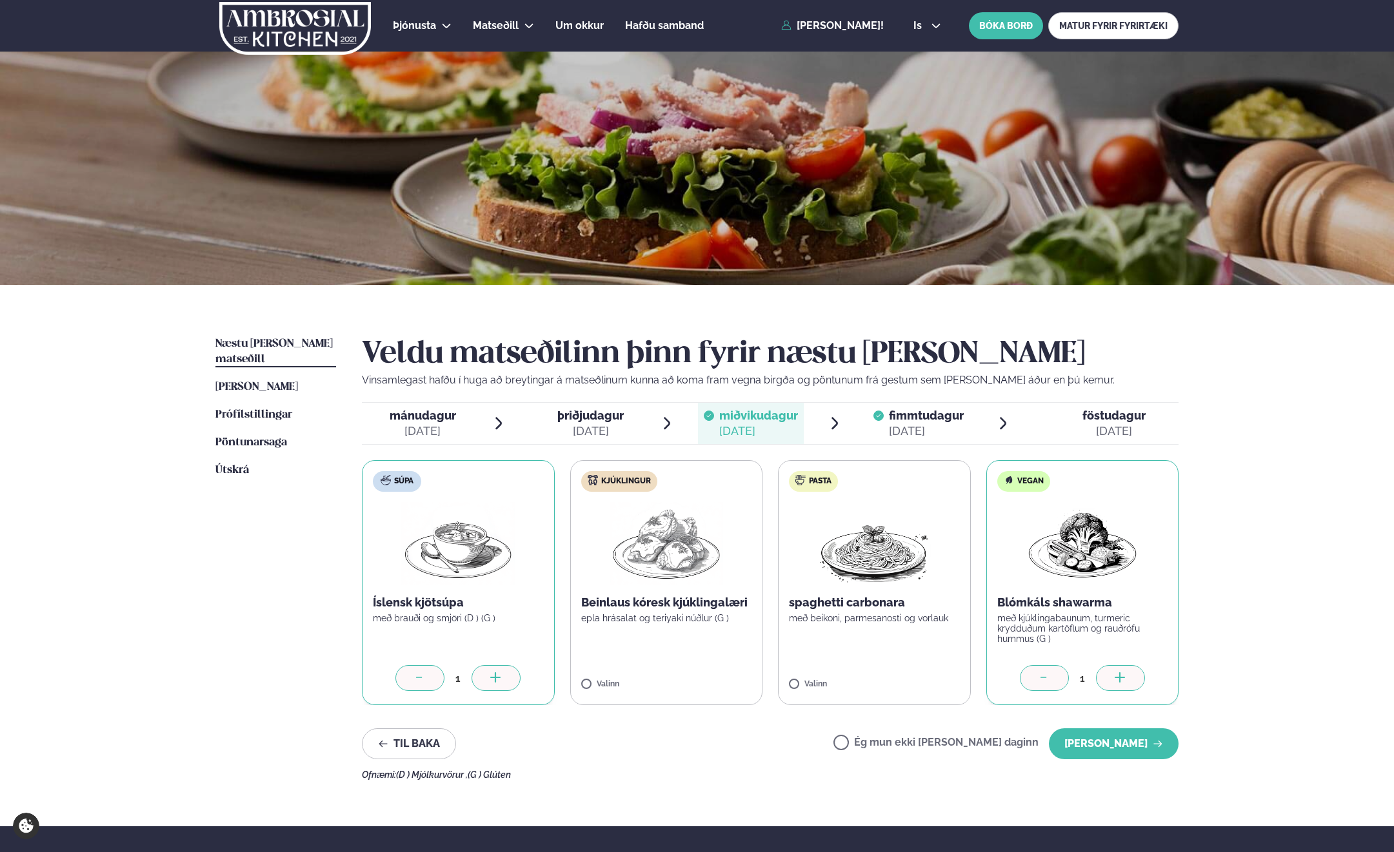
click at [1045, 681] on icon at bounding box center [1044, 679] width 13 height 13
click at [908, 427] on div "[DATE]" at bounding box center [926, 431] width 75 height 15
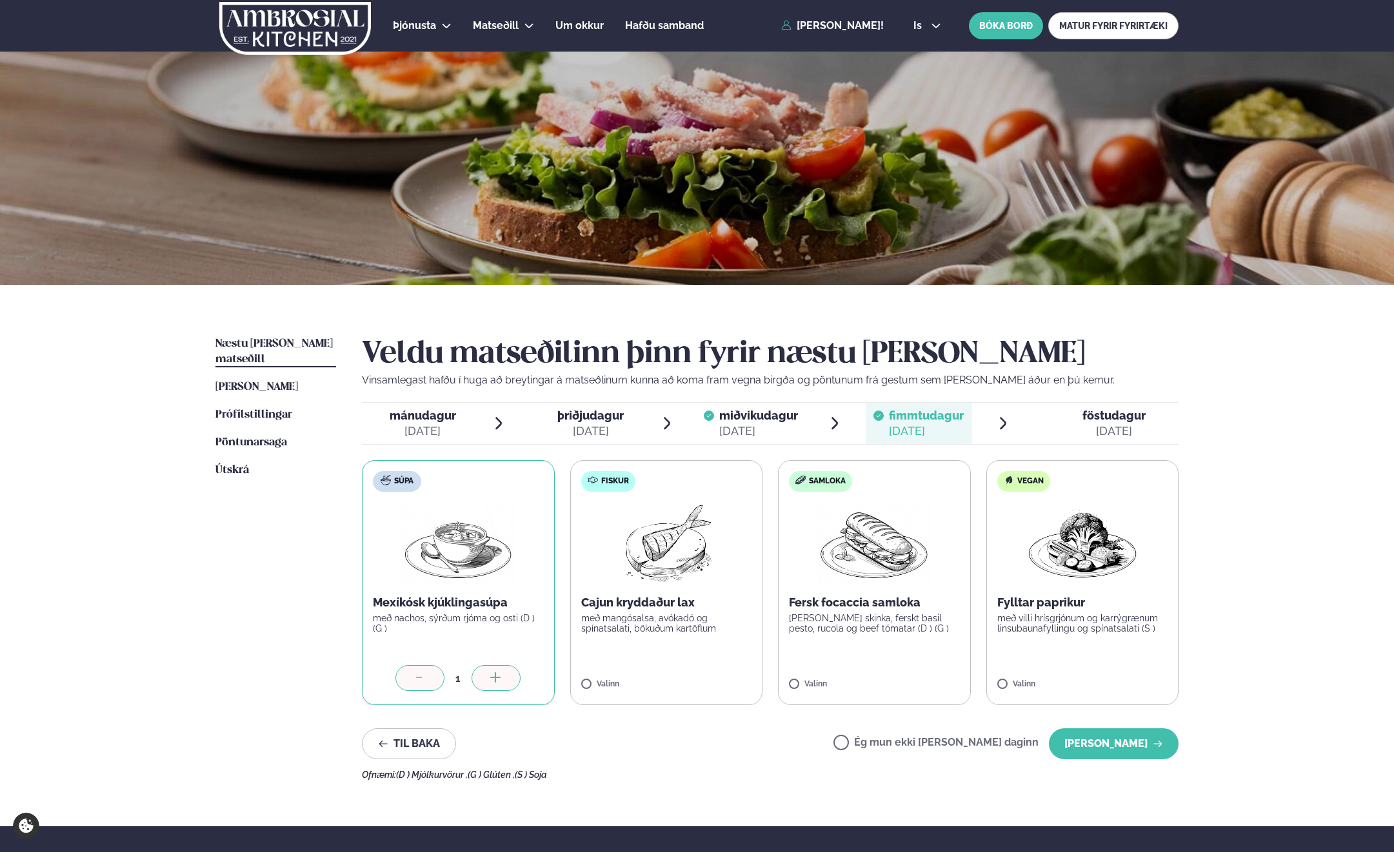
click at [729, 419] on span "miðvikudagur" at bounding box center [758, 416] width 79 height 14
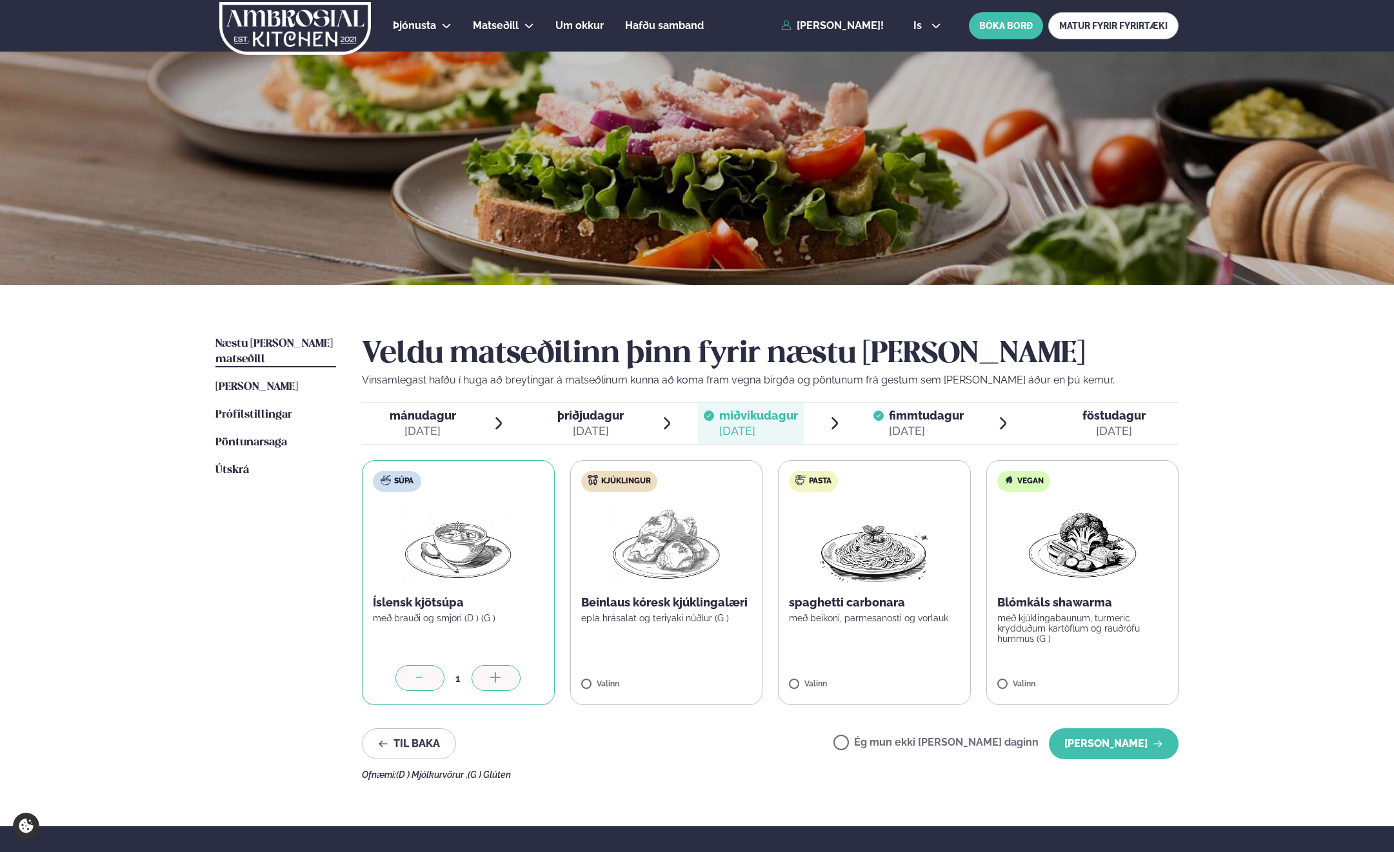
click at [429, 679] on div at bounding box center [419, 678] width 49 height 26
click at [1131, 744] on button "[PERSON_NAME]" at bounding box center [1114, 744] width 130 height 31
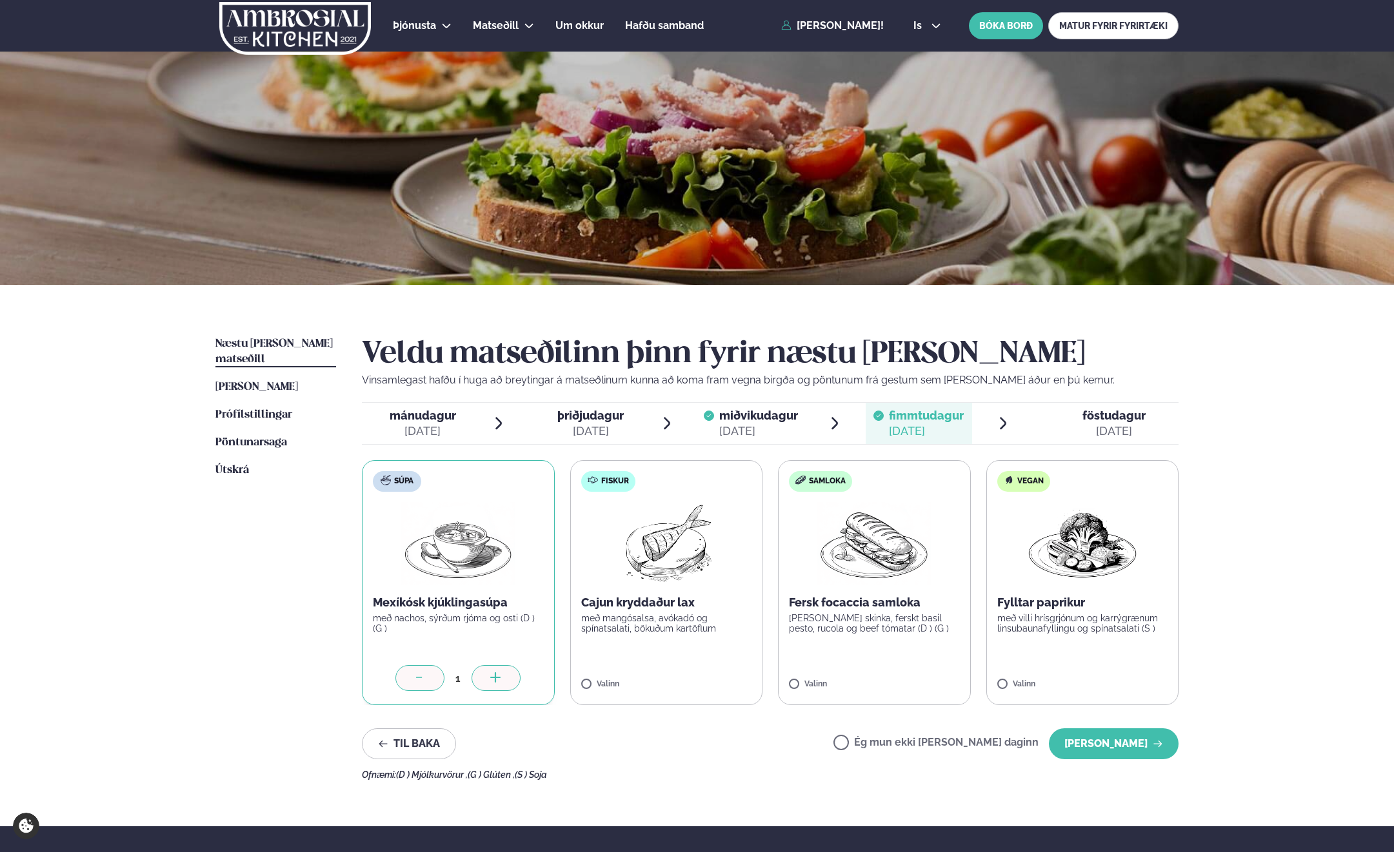
click at [276, 346] on span "Næstu [PERSON_NAME] matseðill" at bounding box center [273, 352] width 117 height 26
click at [750, 423] on div "miðvikudagur mið." at bounding box center [758, 415] width 79 height 15
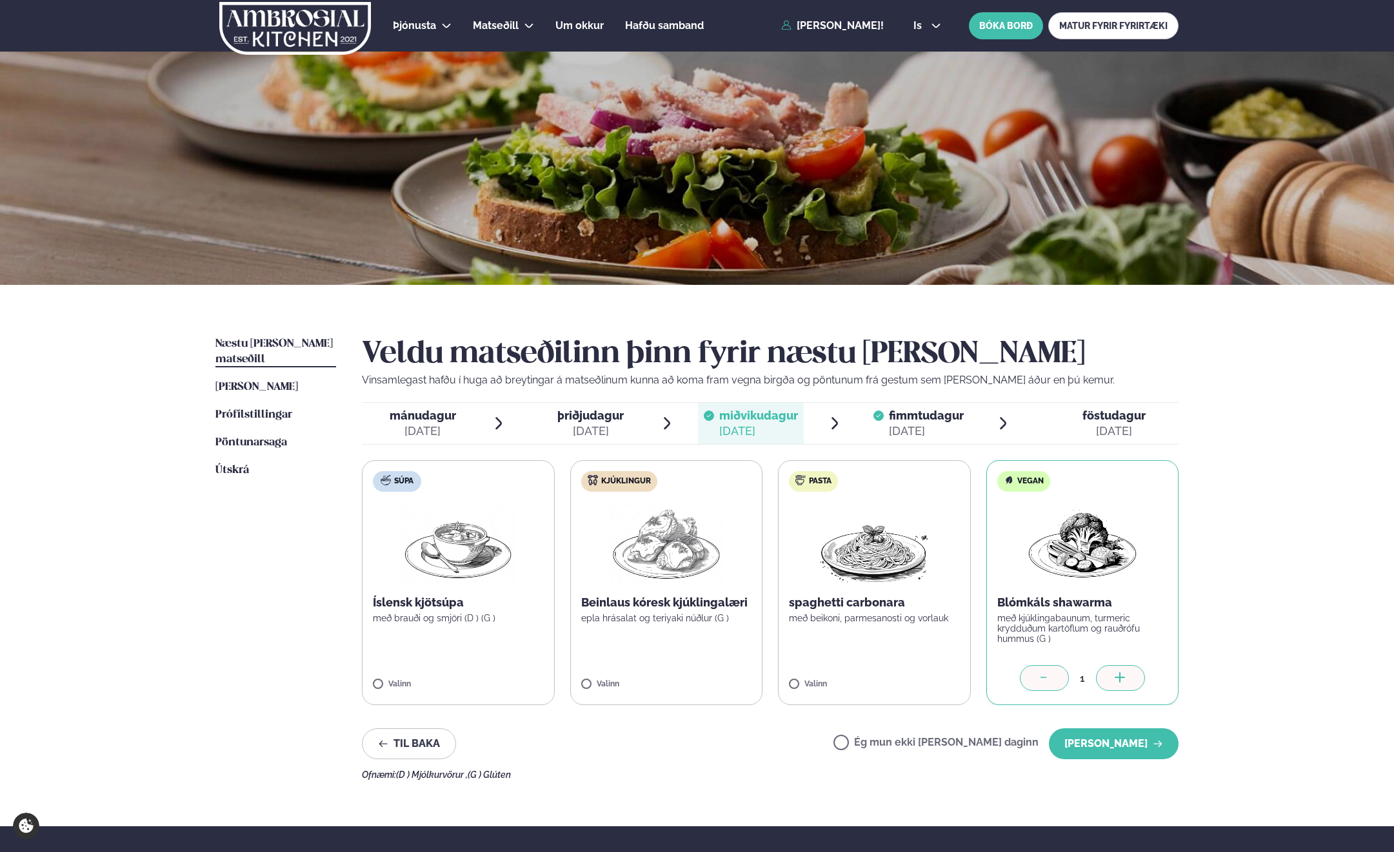
click at [916, 422] on span "fimmtudagur" at bounding box center [926, 416] width 75 height 14
